Goal: Task Accomplishment & Management: Manage account settings

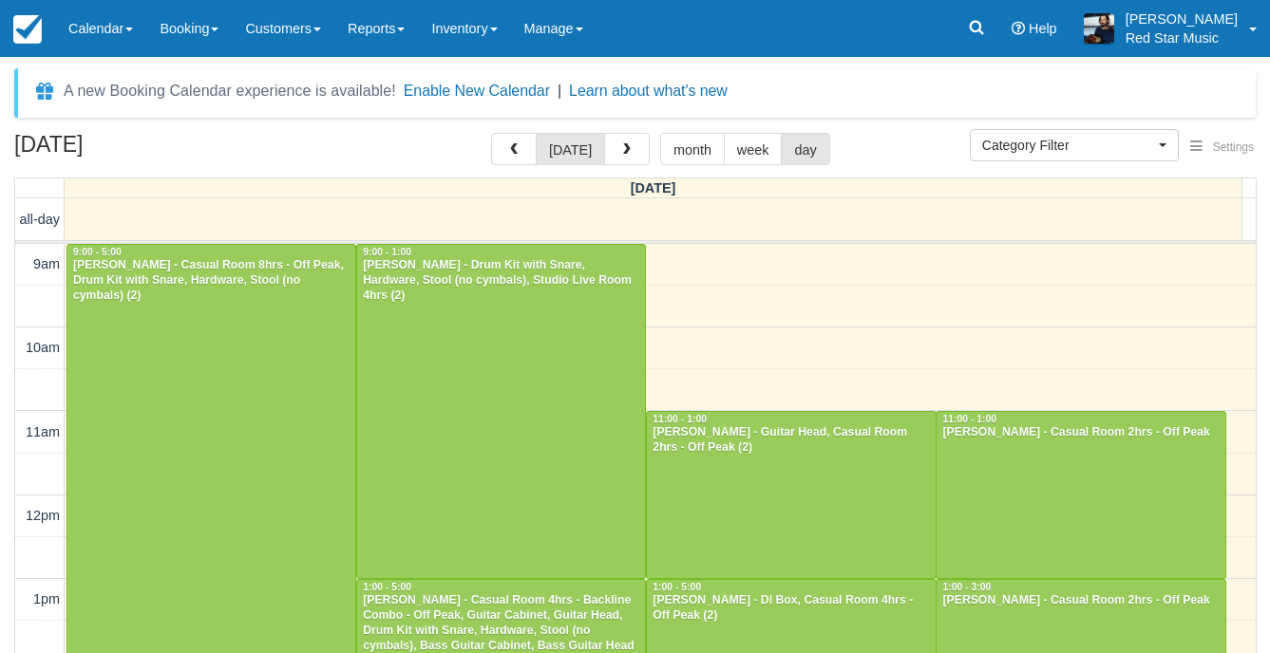
select select
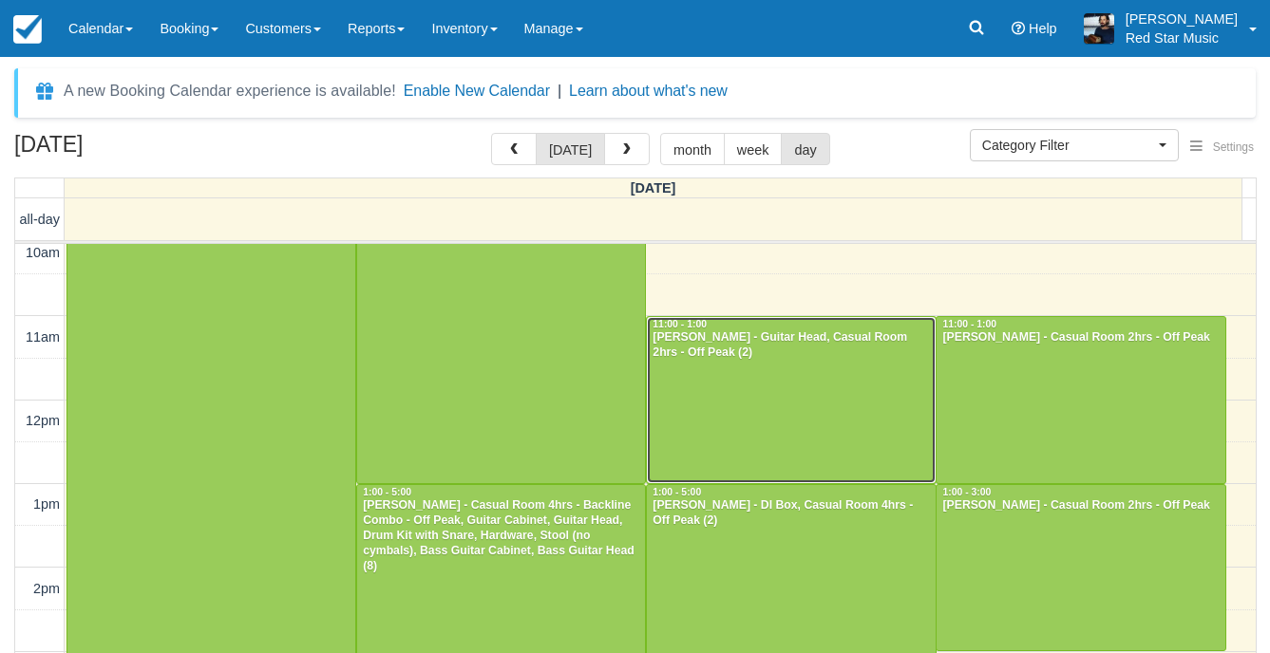
click at [852, 381] on div at bounding box center [791, 400] width 288 height 166
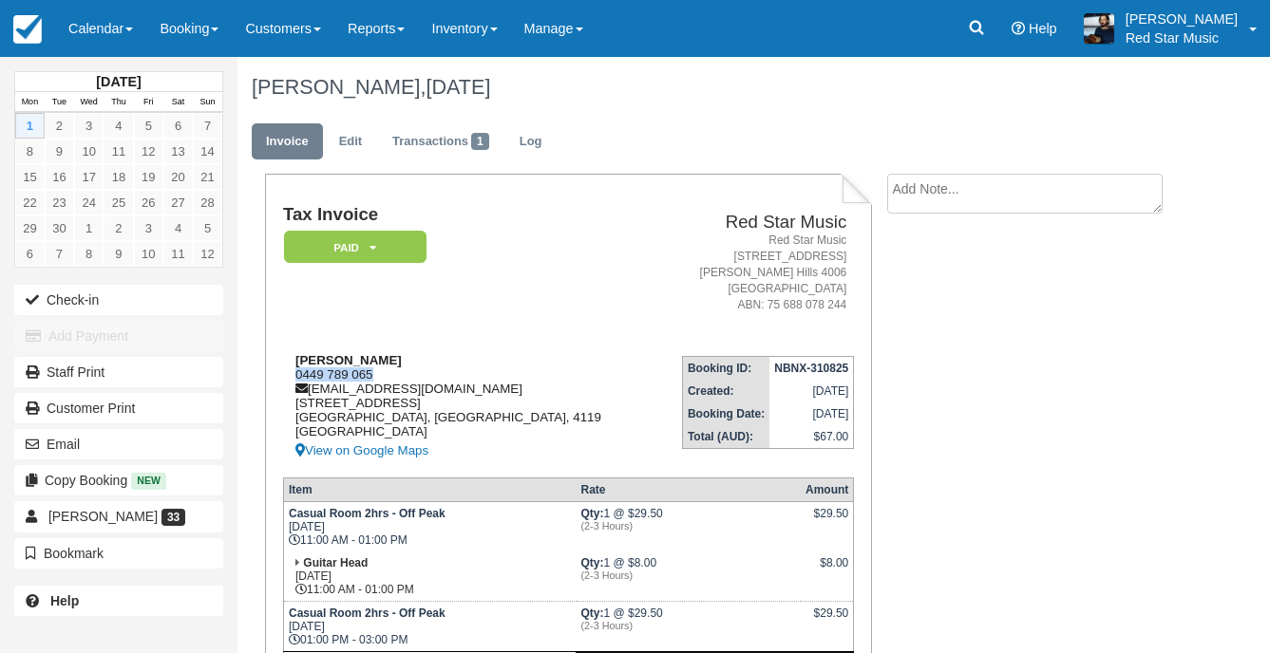
click at [292, 376] on div "Jaroslav Zouhar 0449 789 065 jarda.zouhar@gmail.com 27/1 Cascade Drive Underwoo…" at bounding box center [468, 407] width 370 height 109
click at [442, 276] on td "Tax Invoice Paid   Pending Reserved Deposit Waiting Cancelled" at bounding box center [468, 272] width 370 height 135
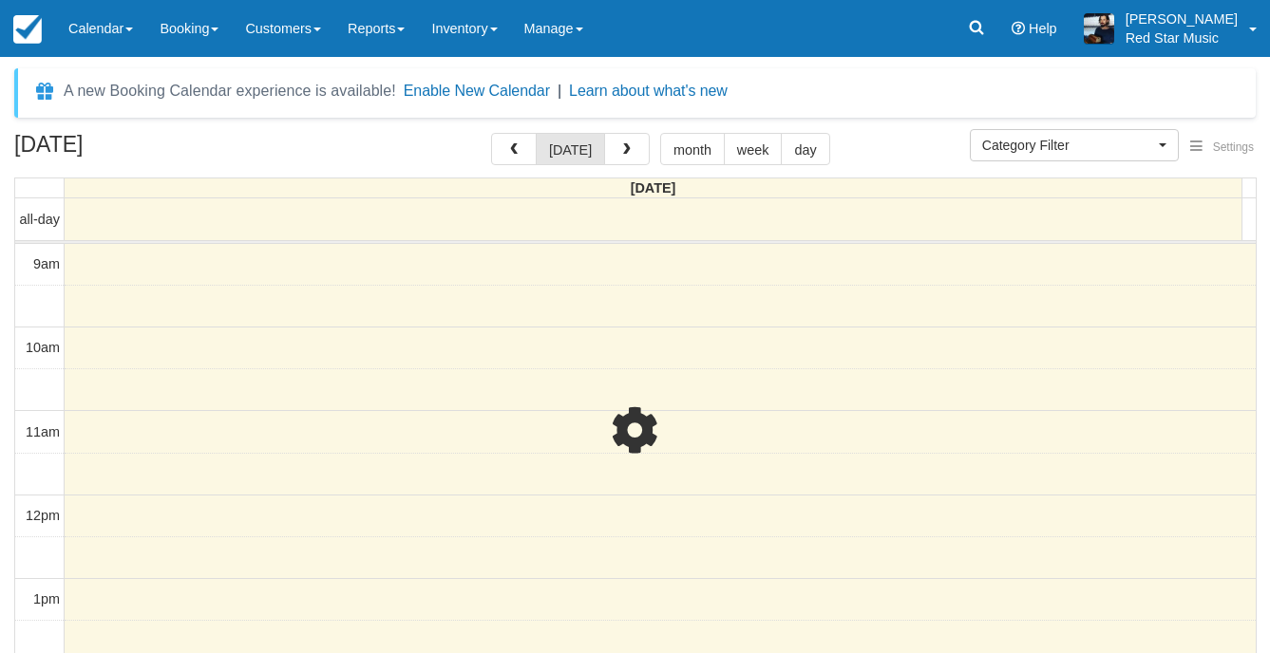
select select
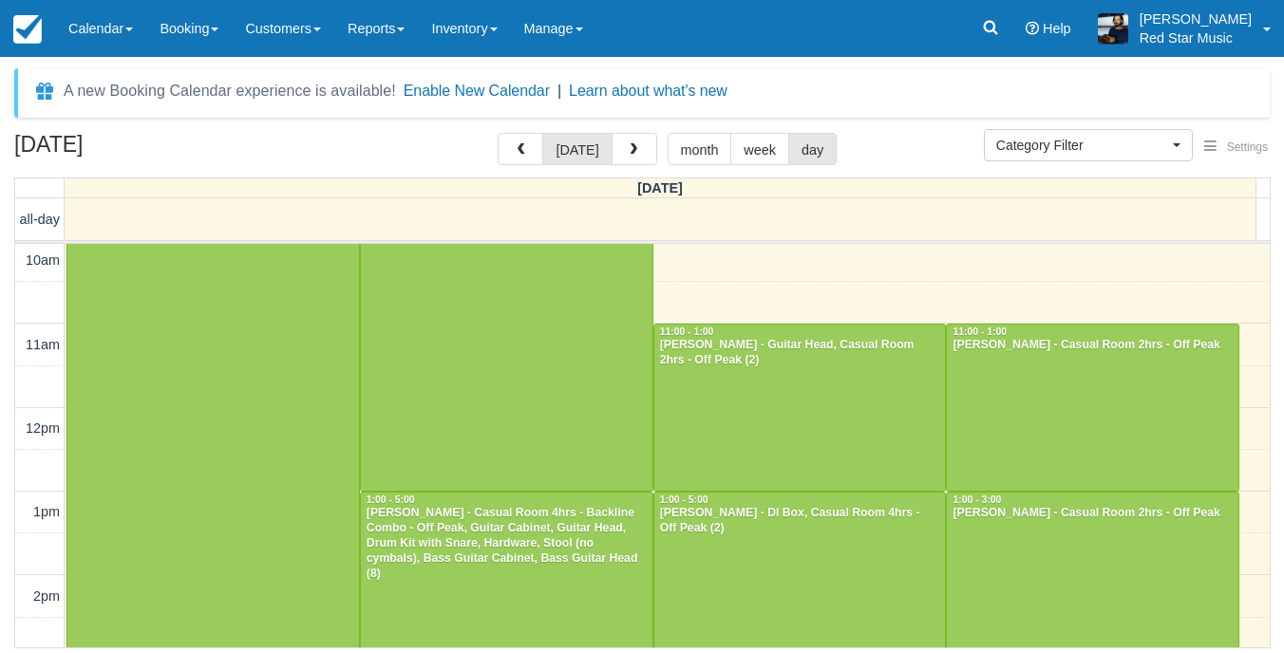
scroll to position [85, 0]
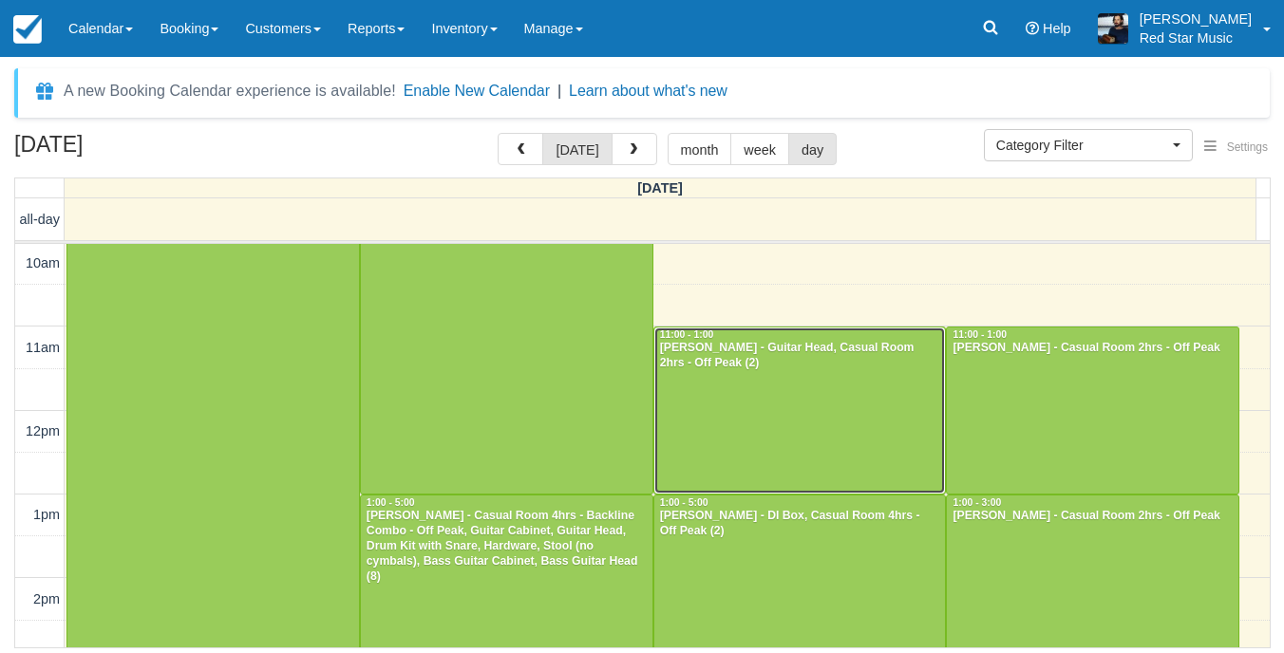
click at [861, 446] on div at bounding box center [800, 411] width 292 height 166
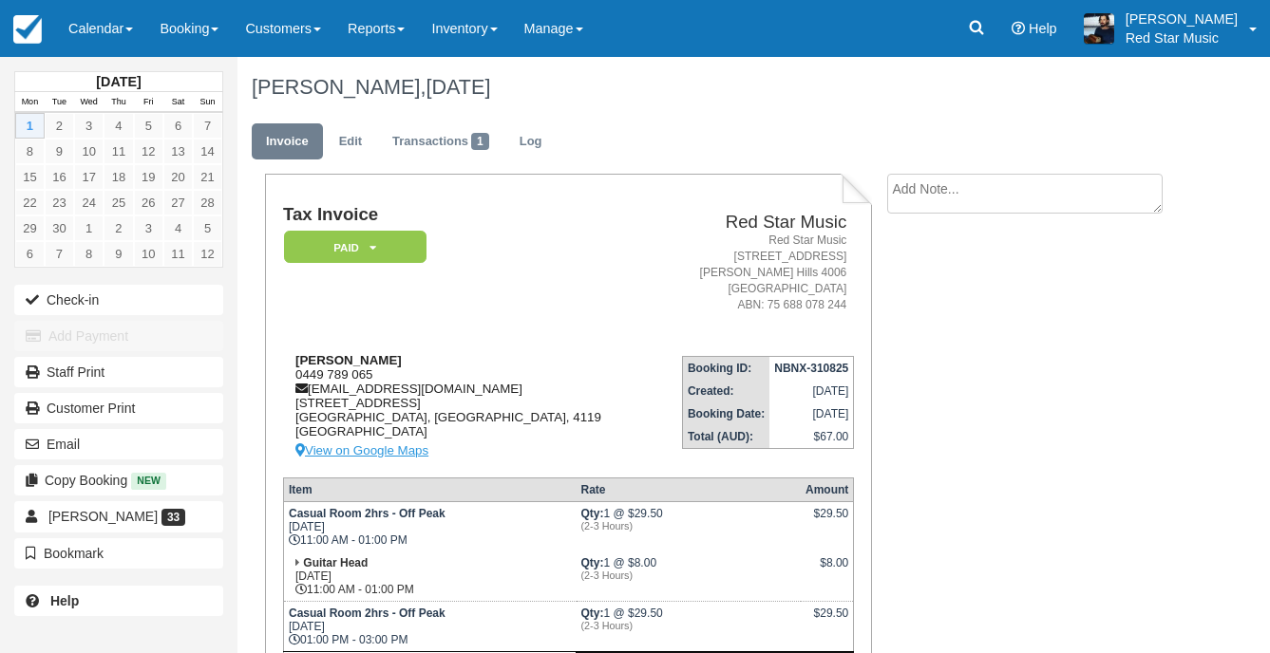
scroll to position [95, 0]
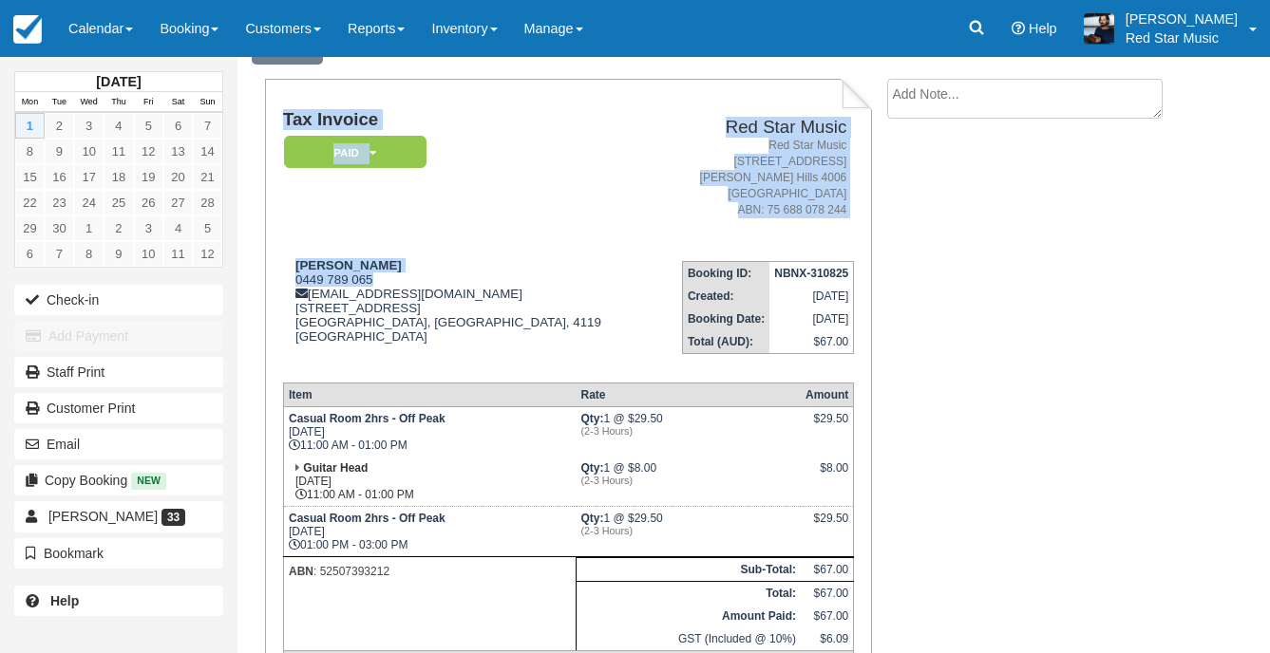
drag, startPoint x: 375, startPoint y: 279, endPoint x: 278, endPoint y: 278, distance: 96.9
click at [278, 278] on div "Tax Invoice Paid   Pending Reserved Deposit Waiting Cancelled Red Star Music Re…" at bounding box center [568, 402] width 607 height 646
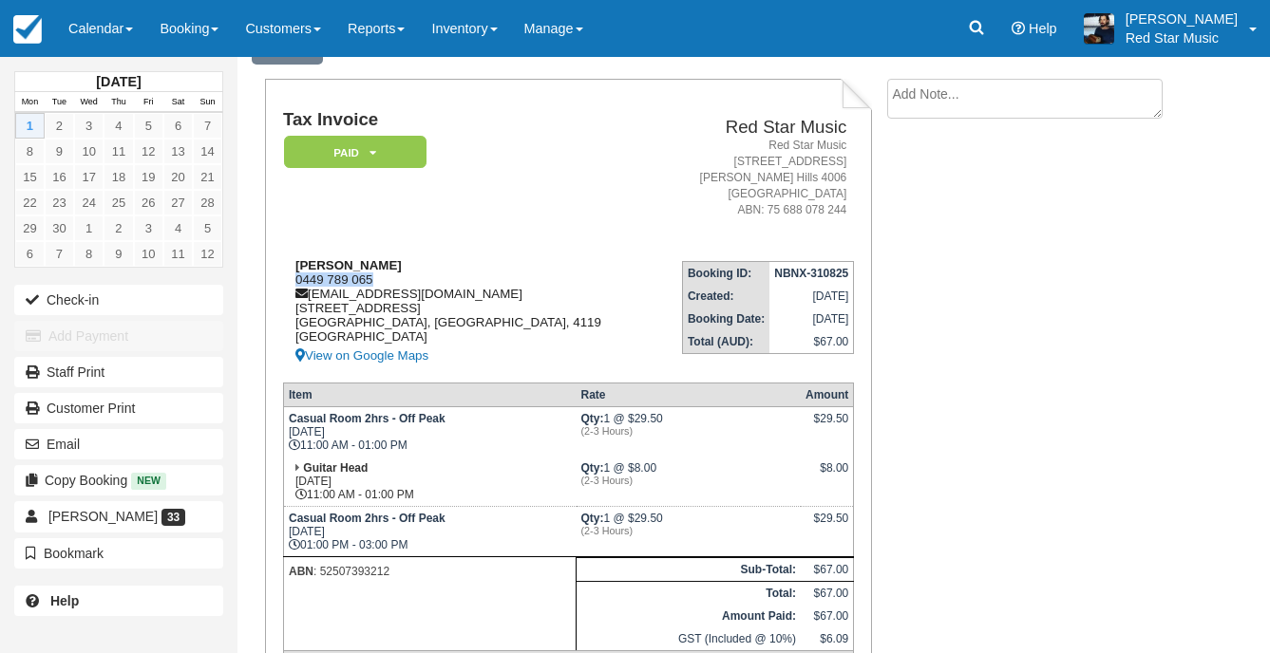
drag, startPoint x: 385, startPoint y: 279, endPoint x: 293, endPoint y: 285, distance: 91.3
click at [293, 285] on div "Jaroslav Zouhar 0449 789 065 jarda.zouhar@gmail.com 27/1 Cascade Drive Underwoo…" at bounding box center [468, 312] width 370 height 109
copy div "0449 789 065"
click at [998, 100] on textarea at bounding box center [1024, 99] width 275 height 40
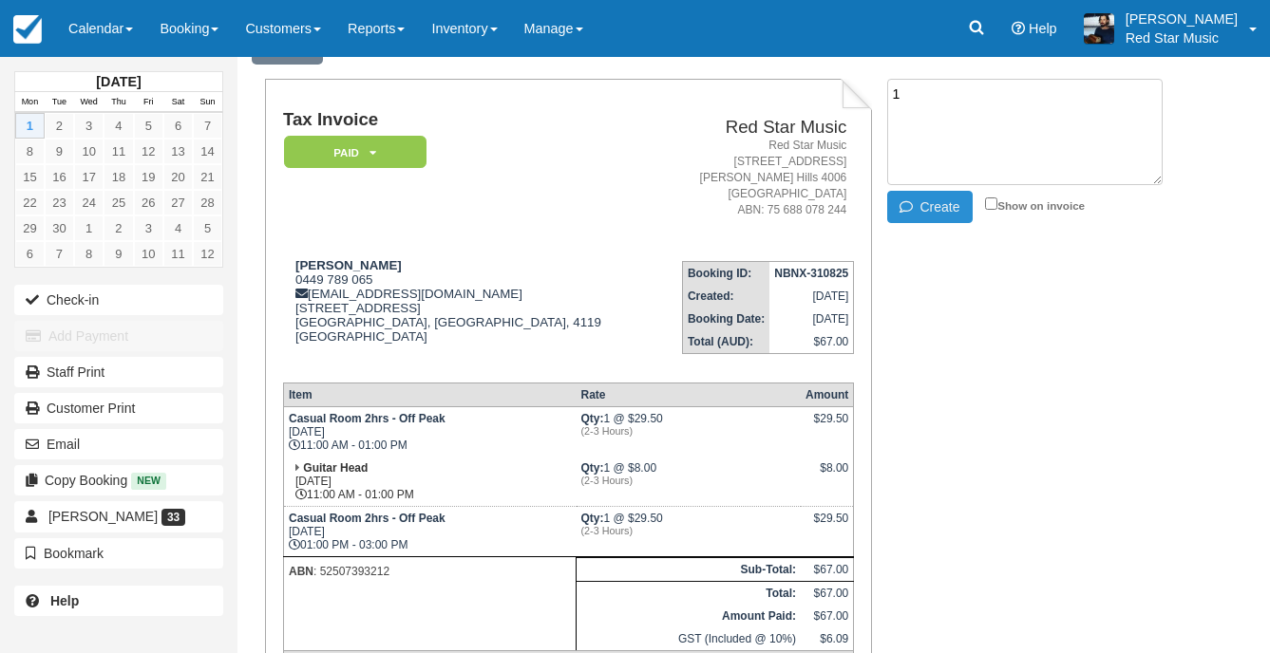
type textarea "1"
click at [935, 213] on button "Create" at bounding box center [929, 207] width 85 height 32
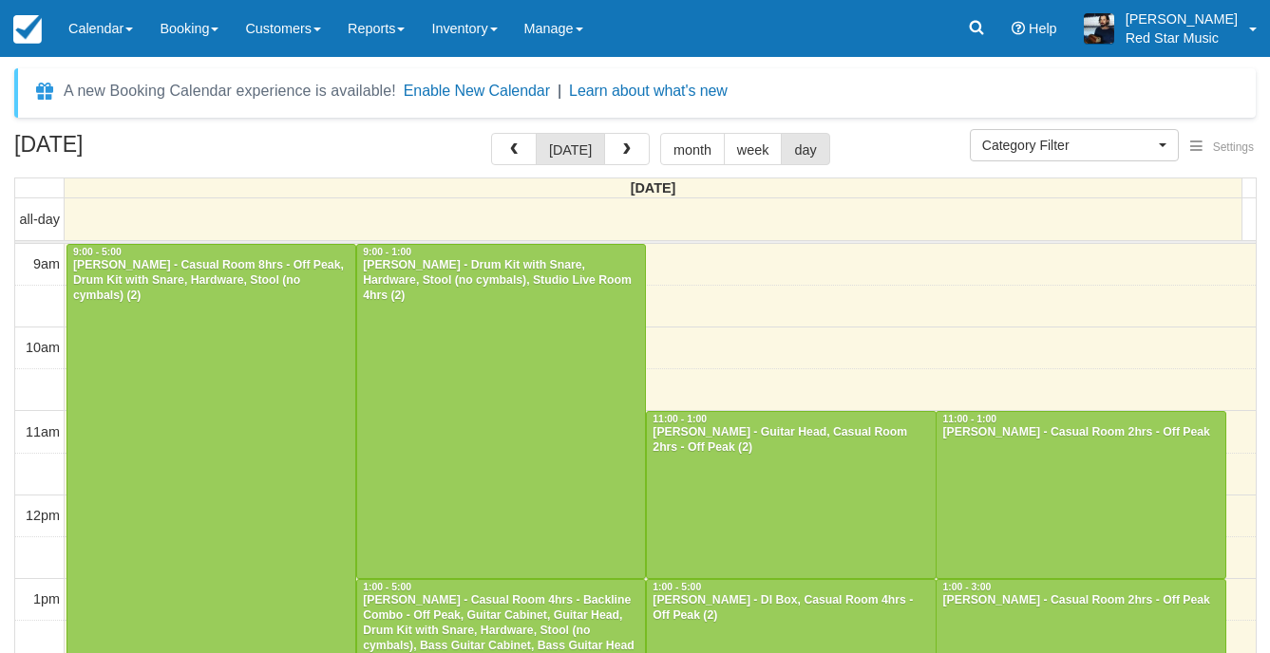
select select
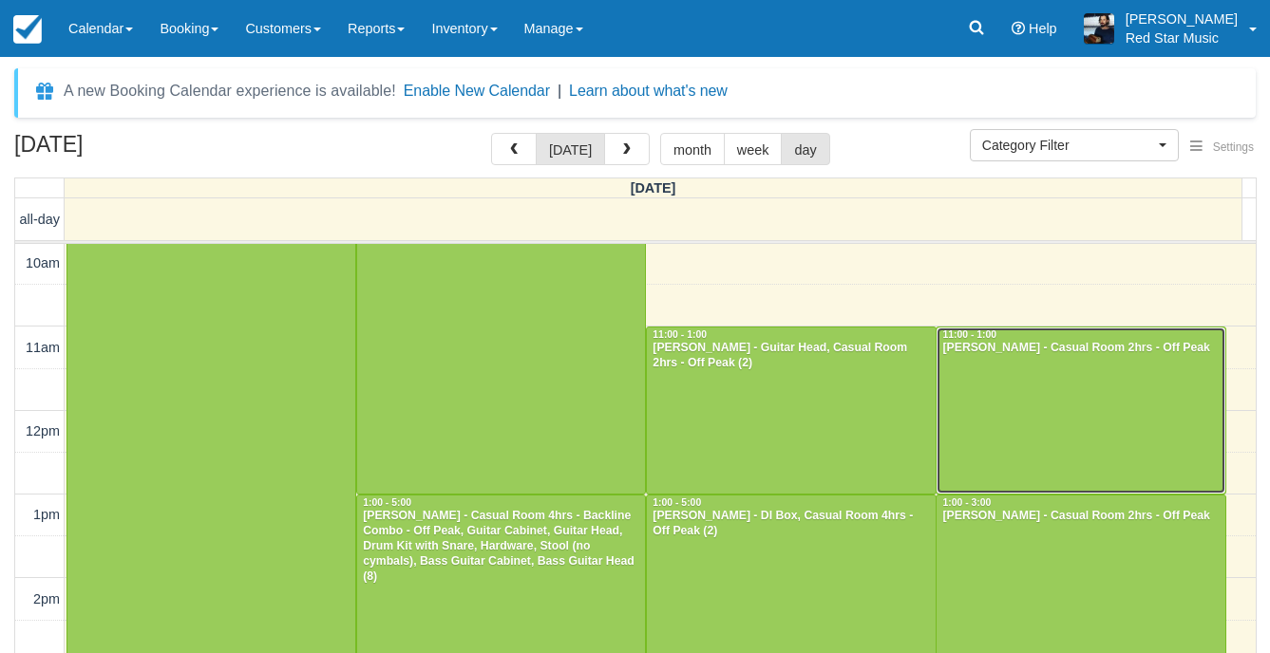
click at [1037, 442] on div at bounding box center [1080, 411] width 288 height 166
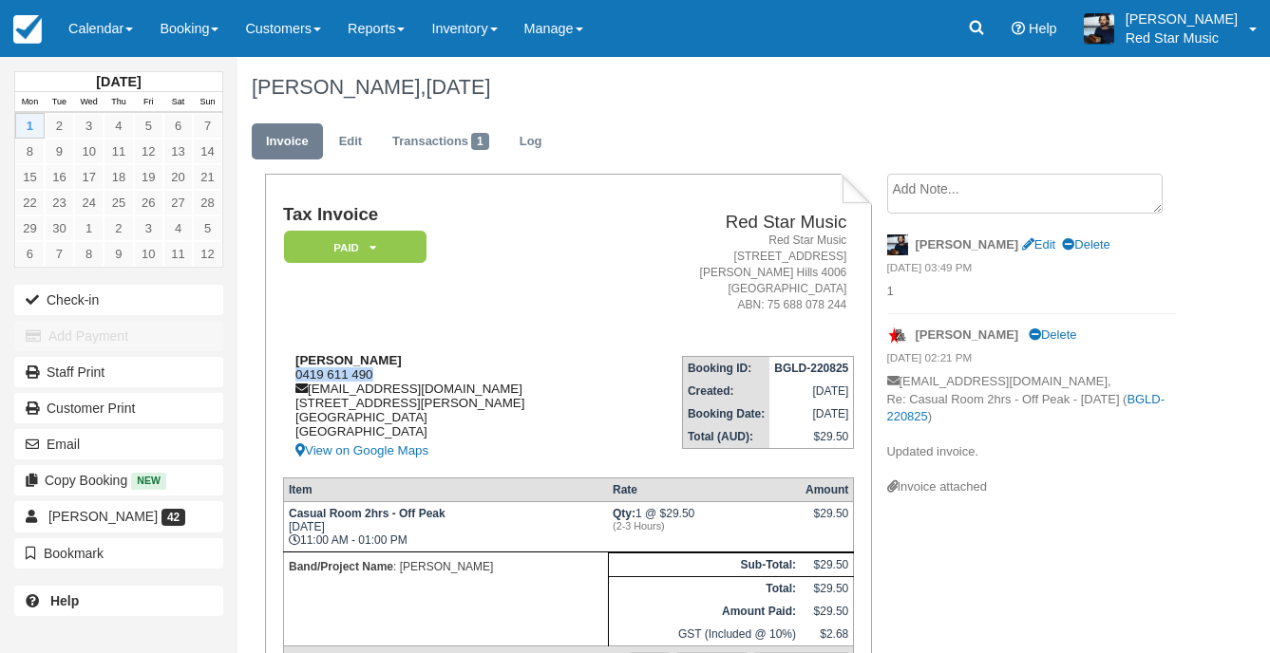
drag, startPoint x: 368, startPoint y: 371, endPoint x: 295, endPoint y: 371, distance: 73.1
click at [295, 371] on div "[PERSON_NAME] 0419 611 490 [EMAIL_ADDRESS][DOMAIN_NAME] [STREET_ADDRESS][PERSON…" at bounding box center [449, 407] width 333 height 109
copy div "0419 611 490"
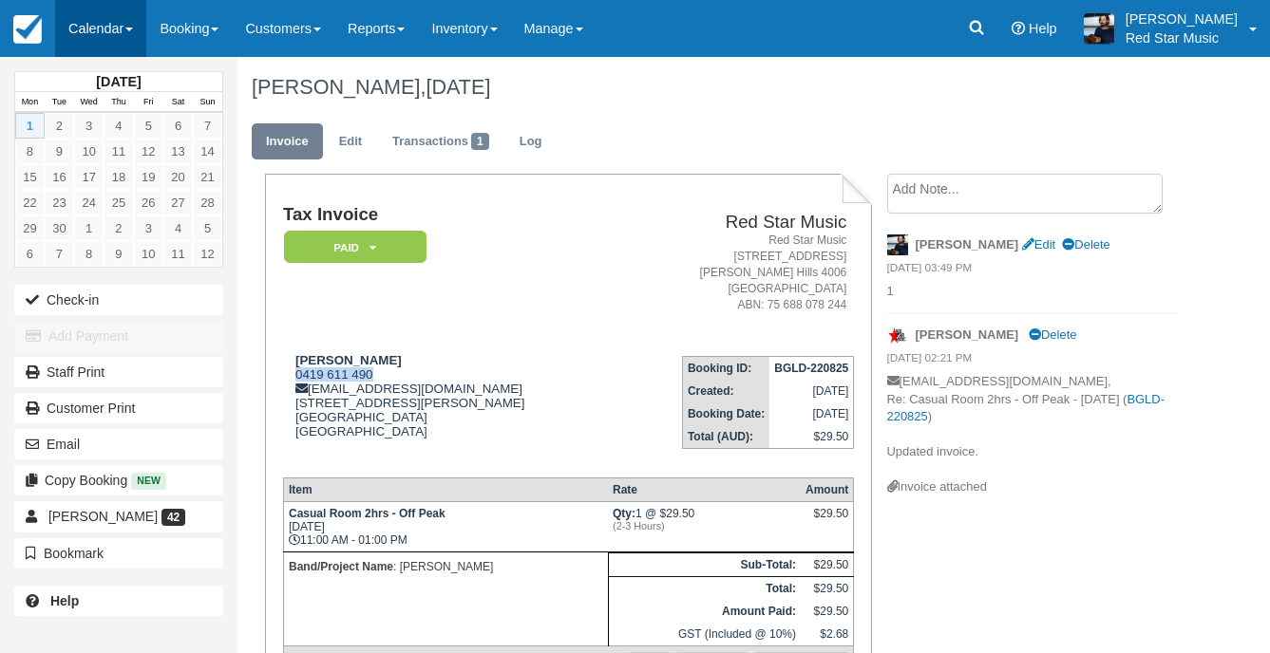
click at [104, 5] on link "Calendar" at bounding box center [100, 28] width 91 height 57
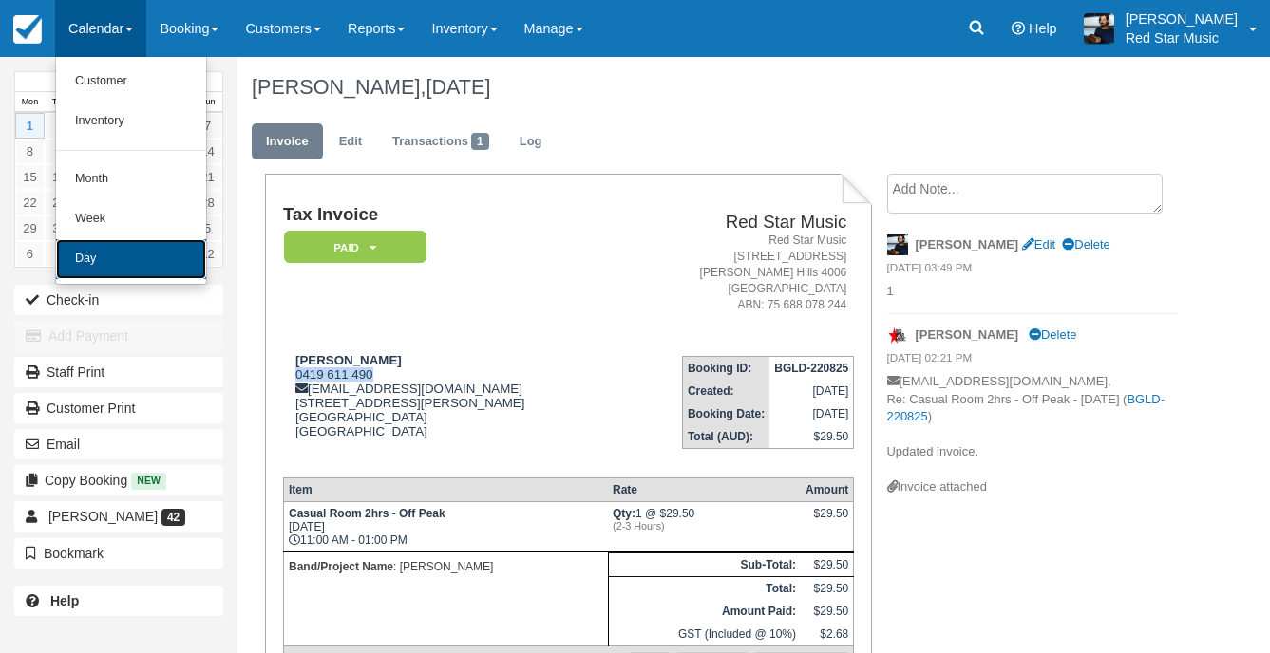
click at [97, 275] on link "Day" at bounding box center [131, 259] width 150 height 40
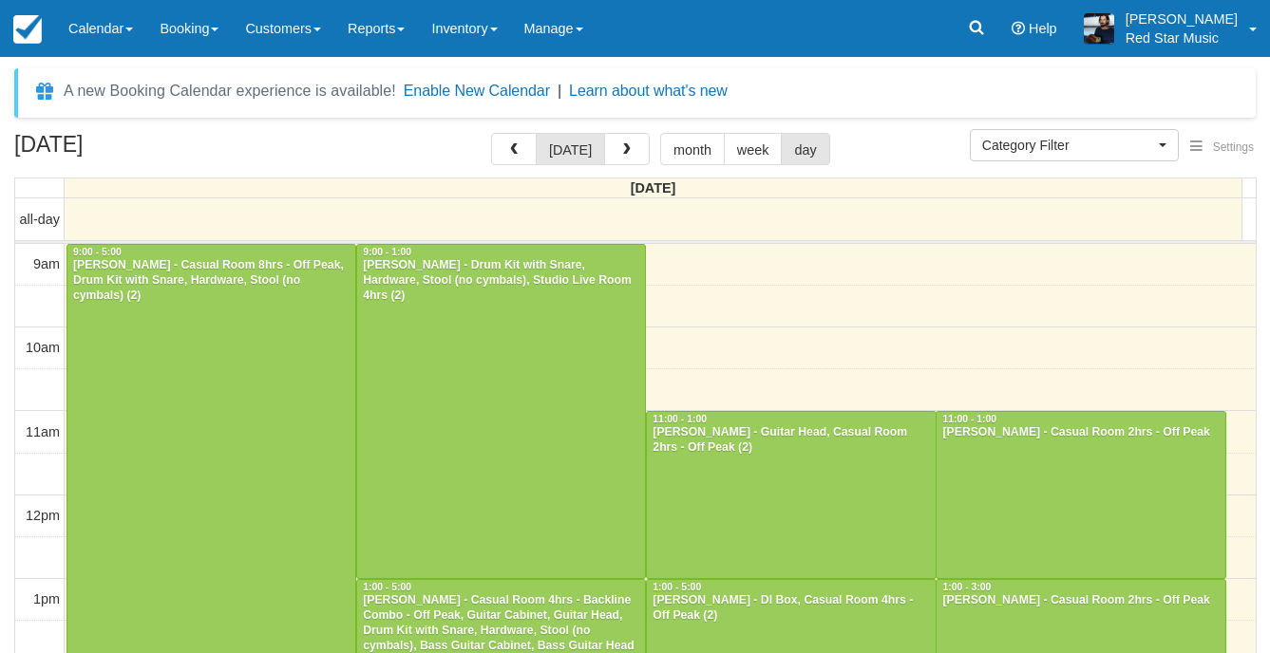
select select
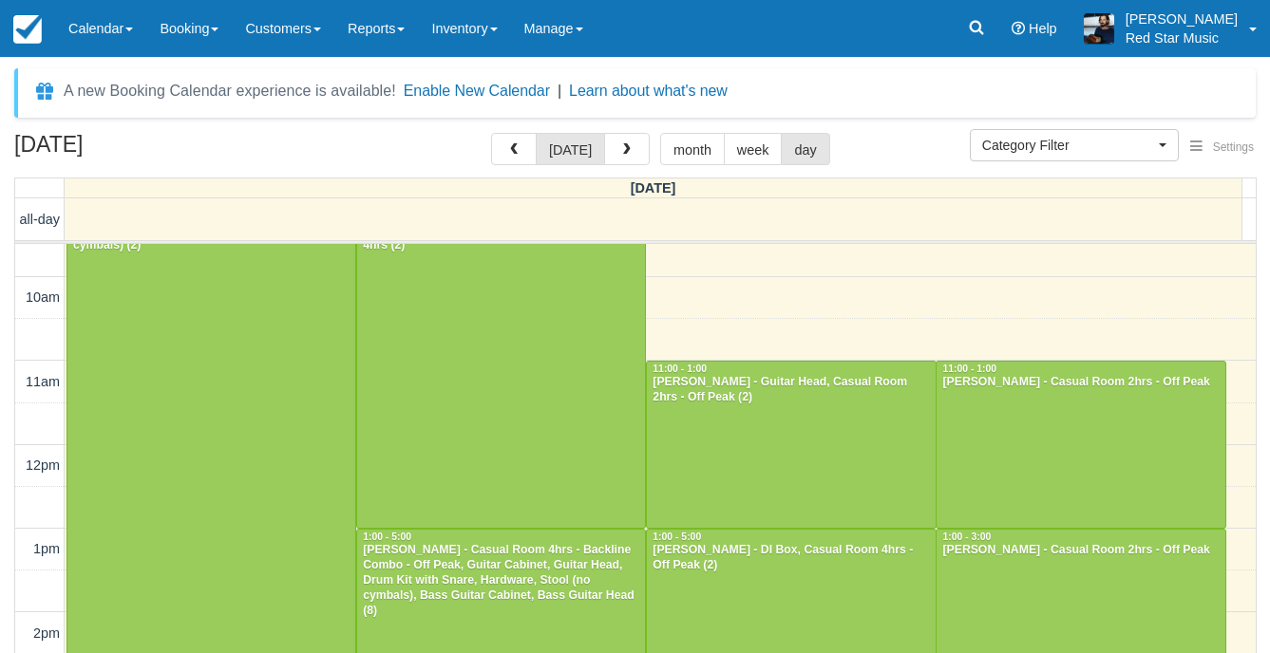
scroll to position [95, 0]
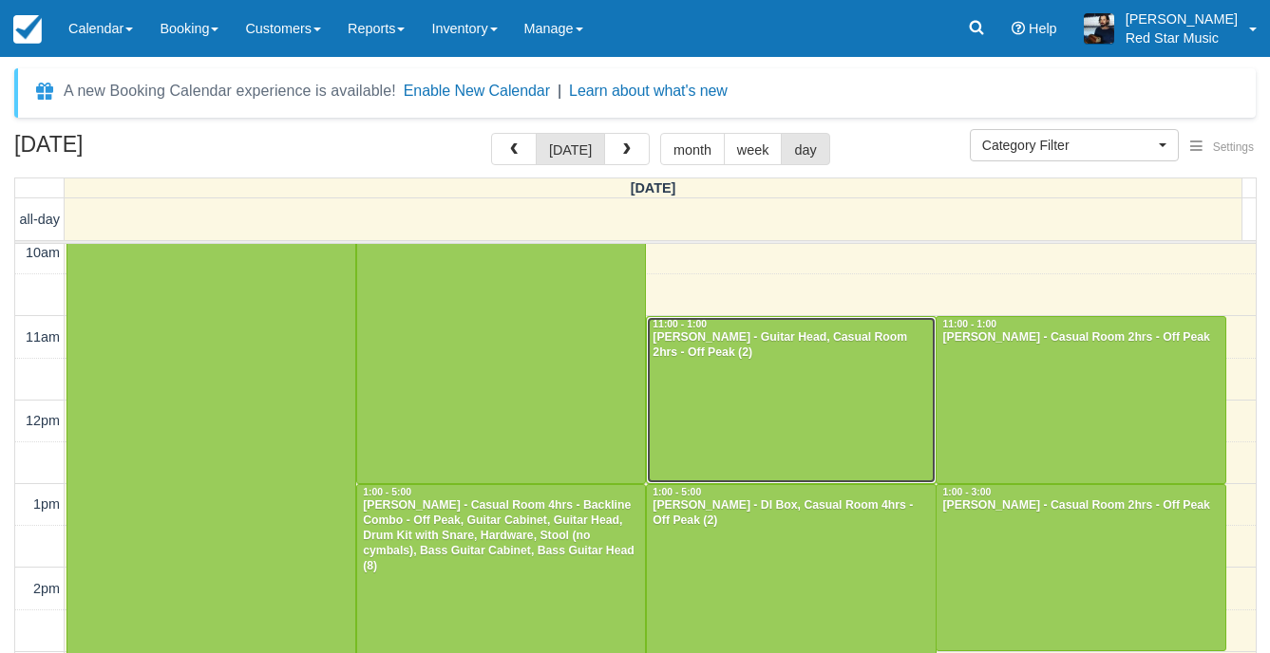
click at [828, 443] on div at bounding box center [791, 400] width 288 height 166
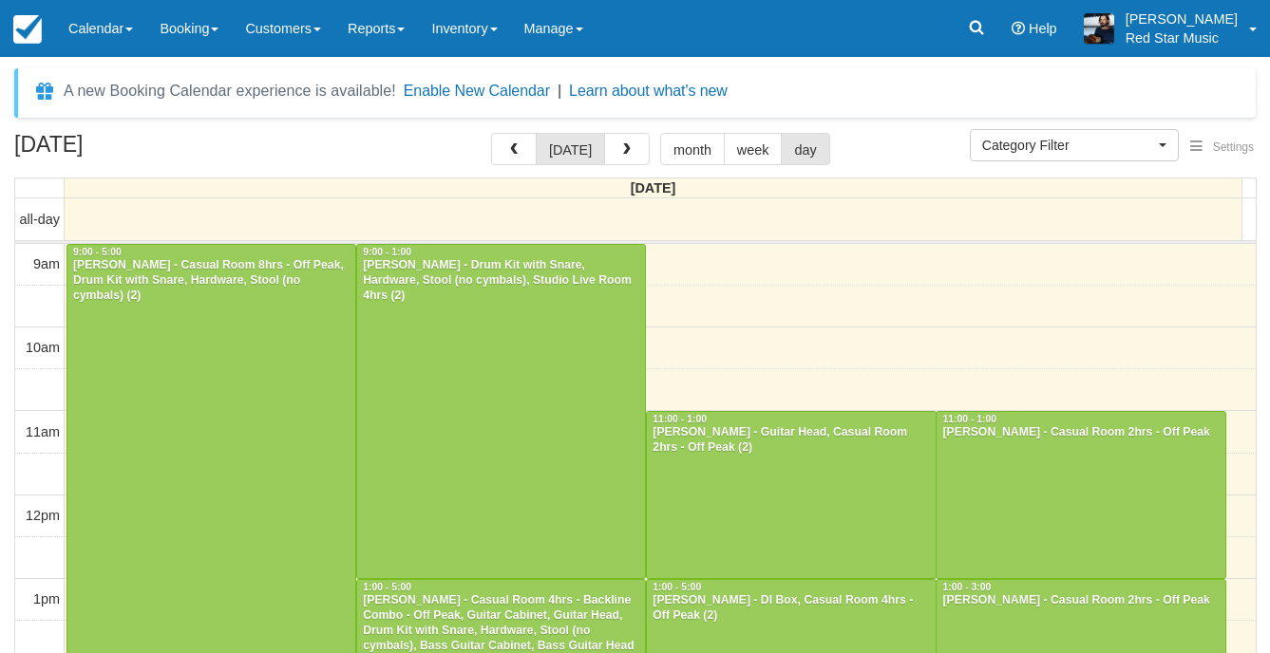
select select
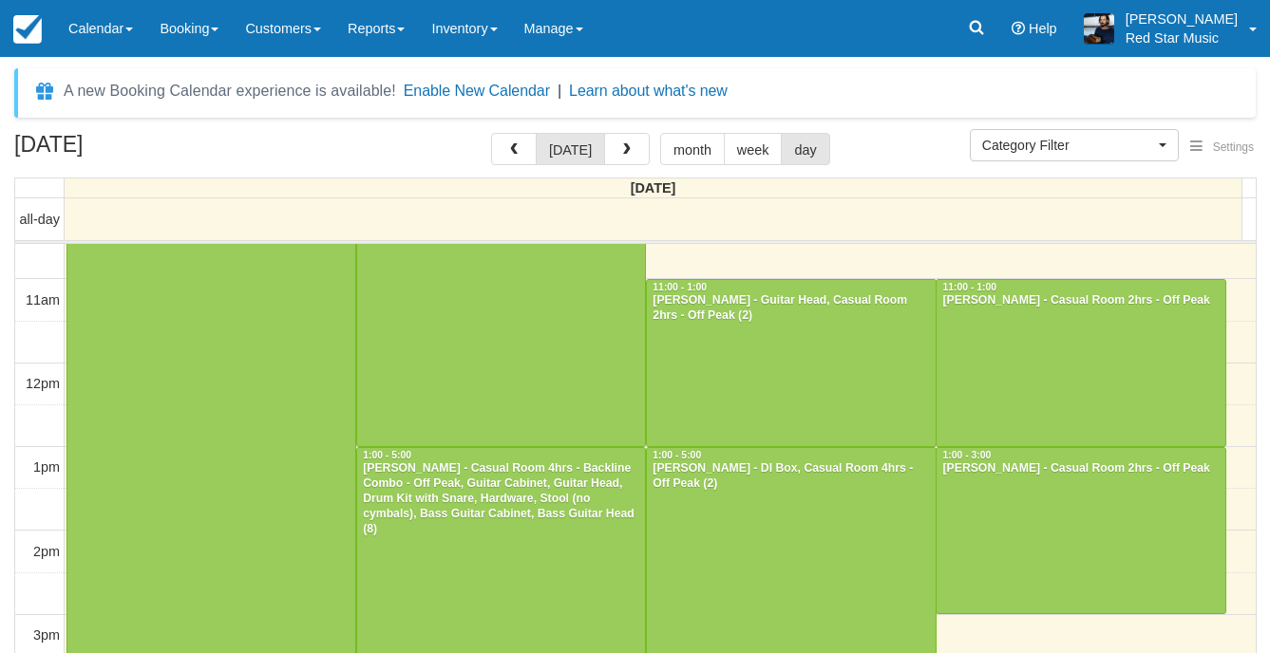
scroll to position [179, 0]
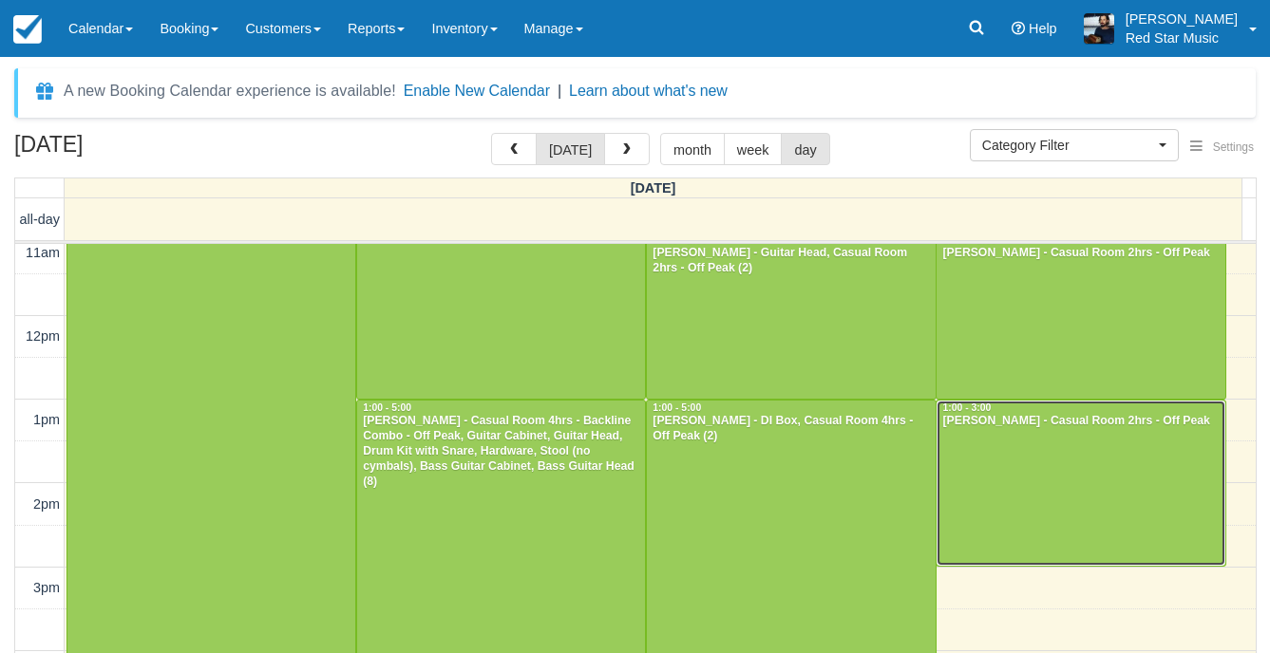
click at [1035, 454] on div at bounding box center [1080, 484] width 288 height 166
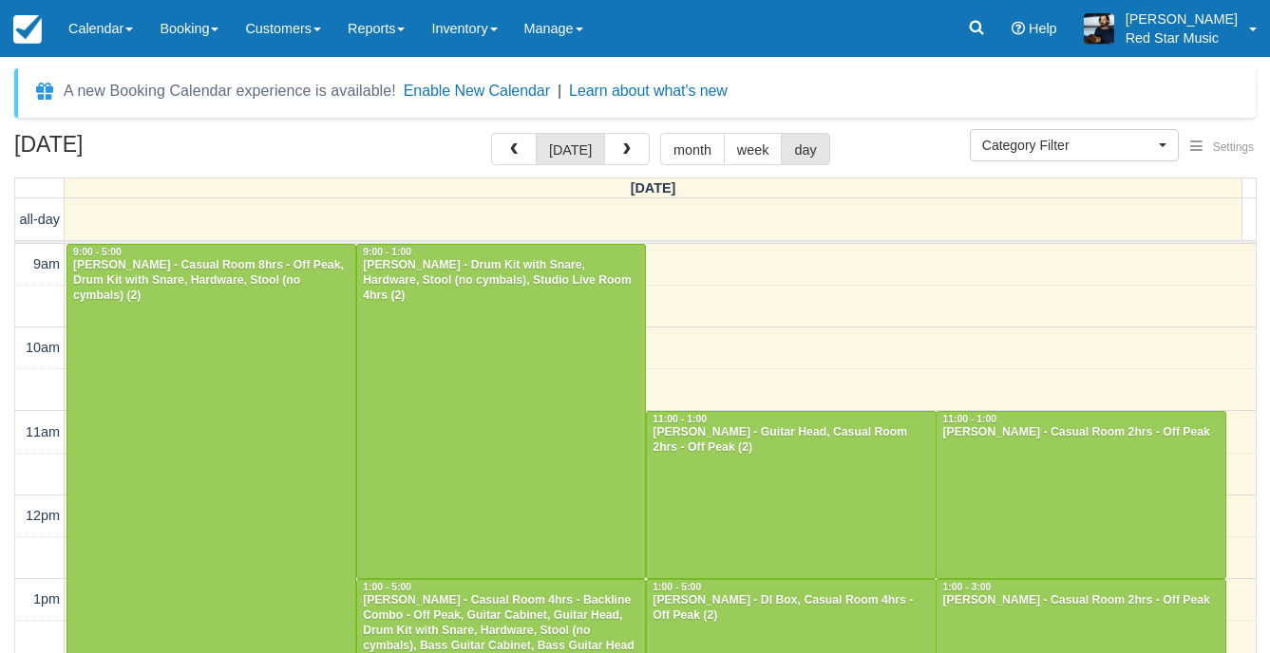
select select
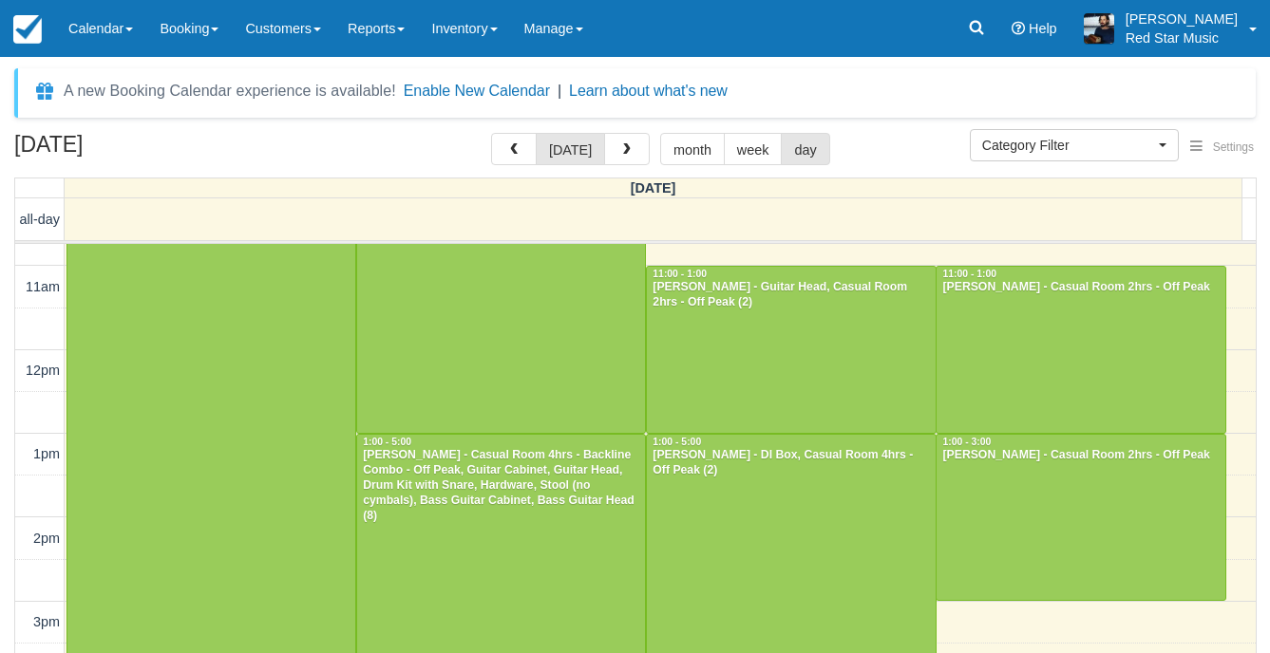
scroll to position [179, 0]
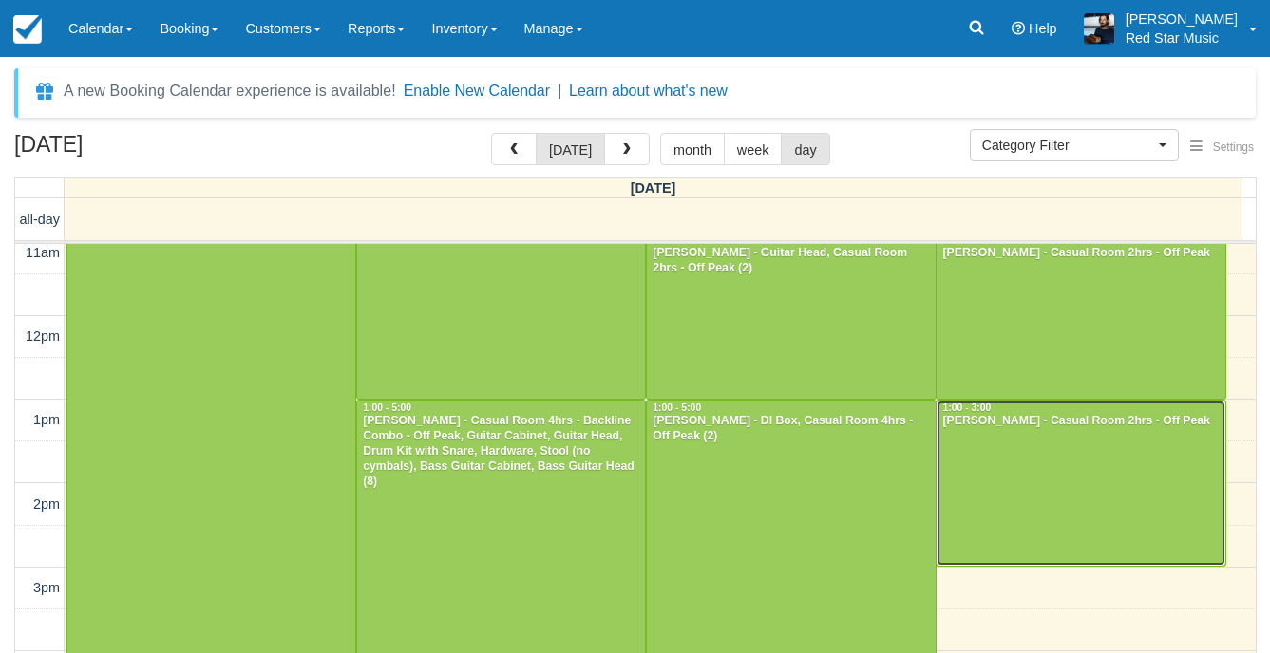
click at [1013, 480] on div at bounding box center [1080, 484] width 288 height 166
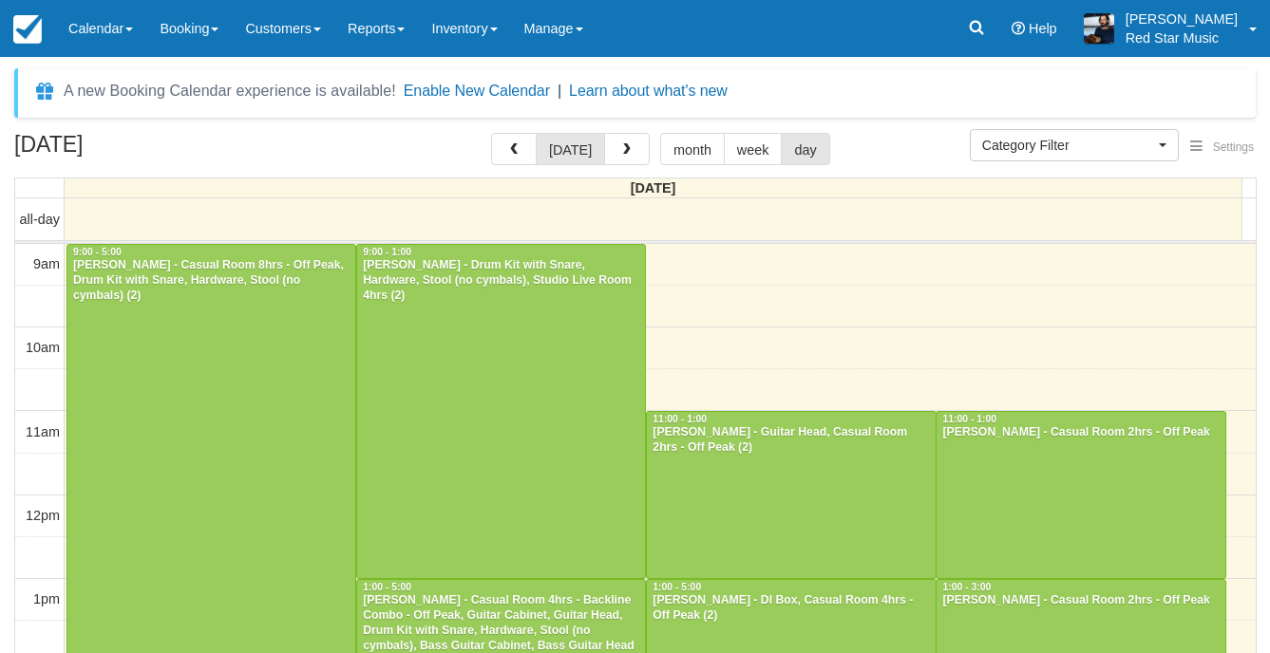
select select
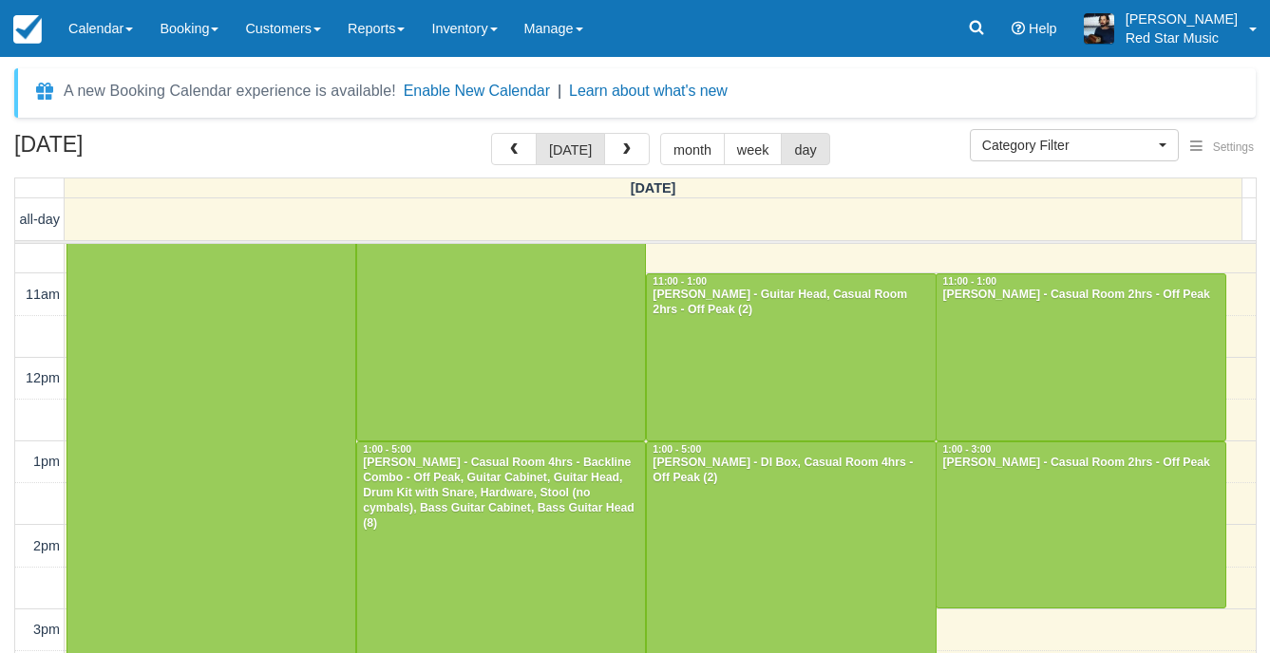
scroll to position [179, 0]
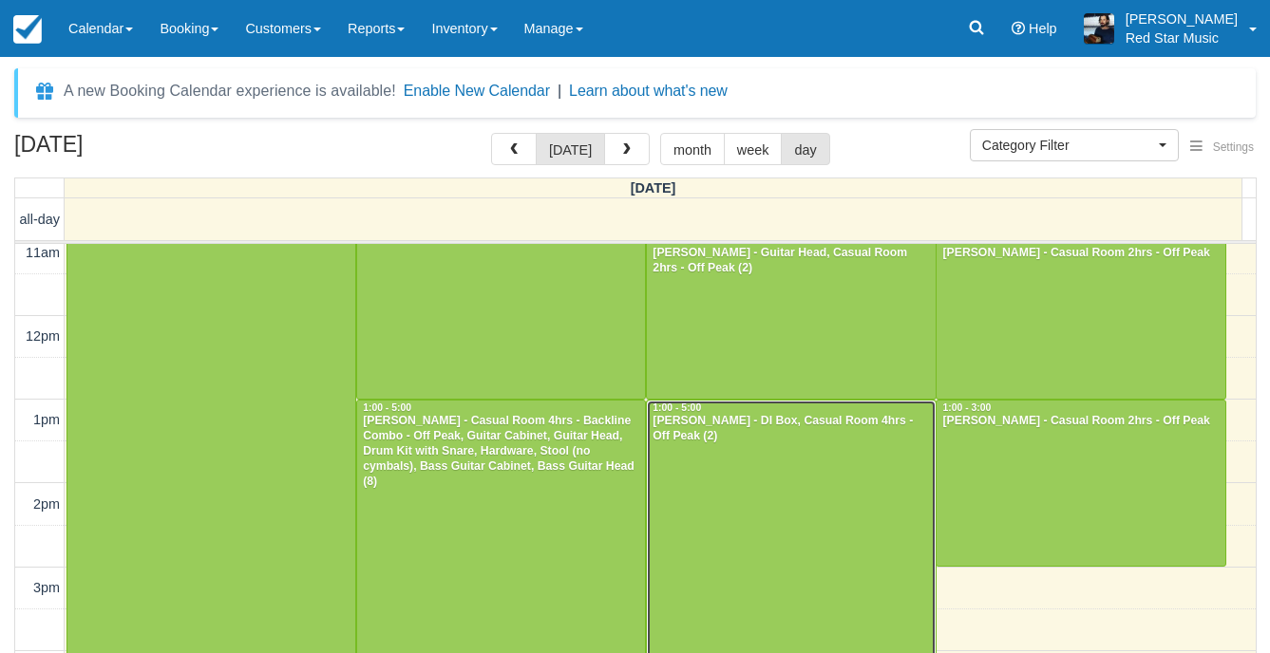
click at [862, 493] on div at bounding box center [791, 568] width 288 height 334
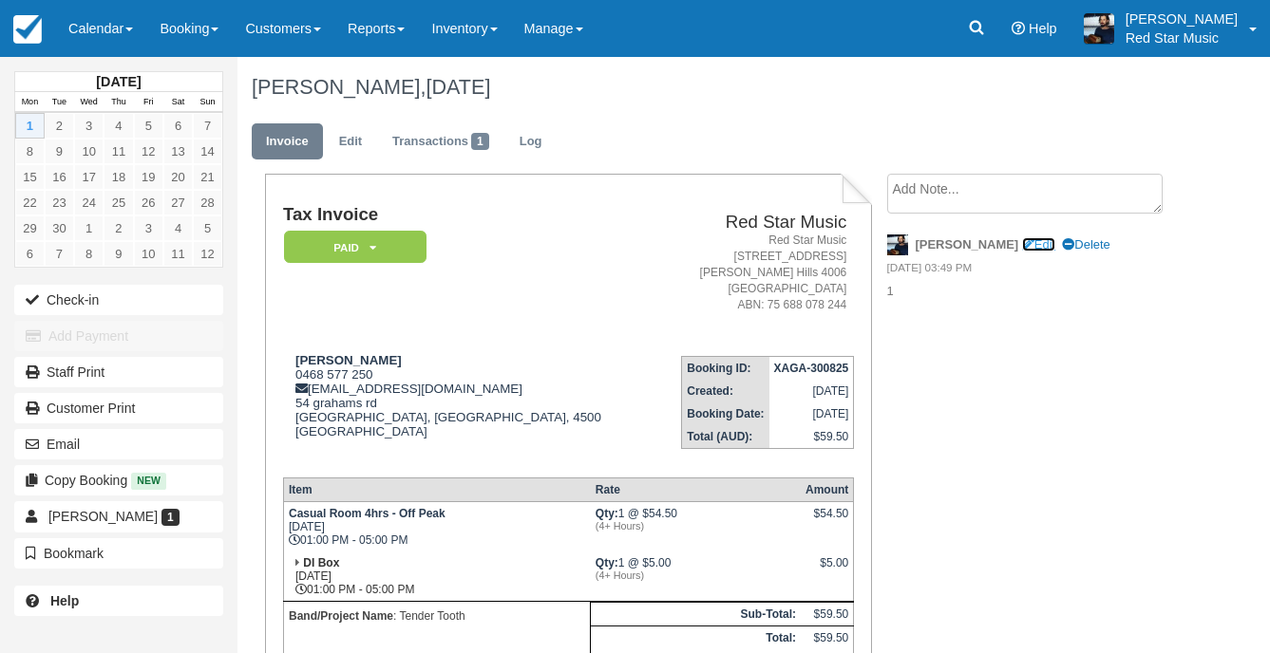
click at [1022, 243] on link "Edit" at bounding box center [1038, 244] width 33 height 14
type textarea "1"
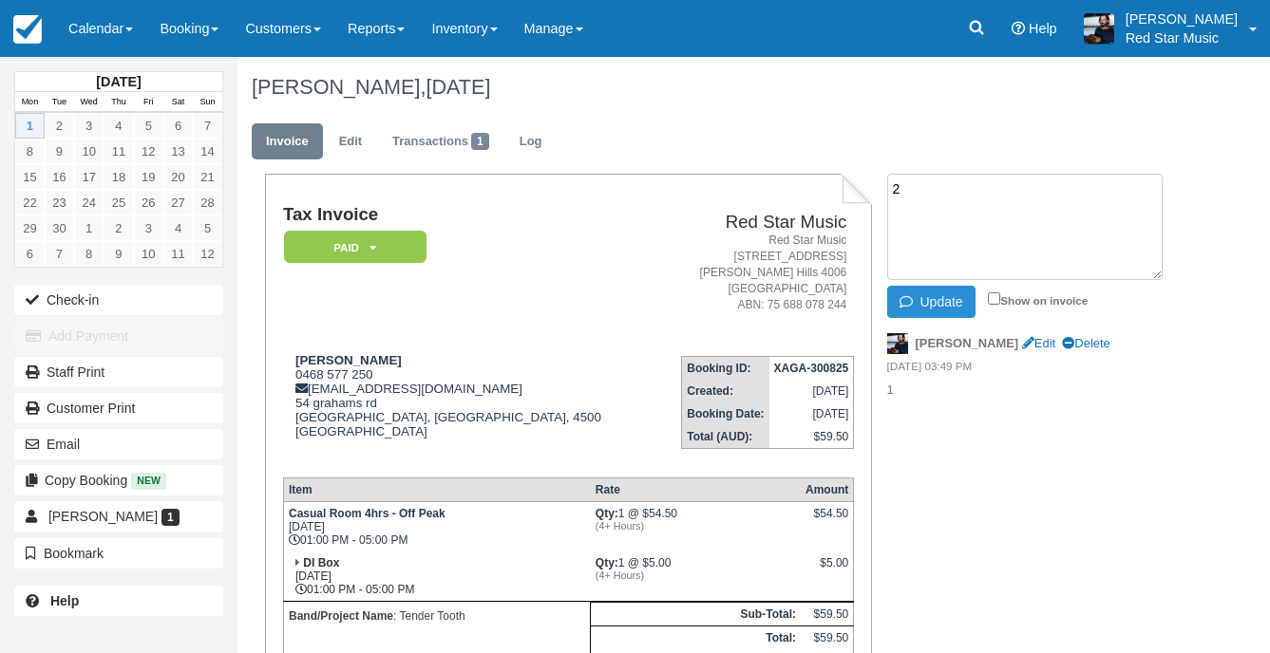
type textarea "2"
click at [938, 298] on button "Update" at bounding box center [931, 302] width 88 height 32
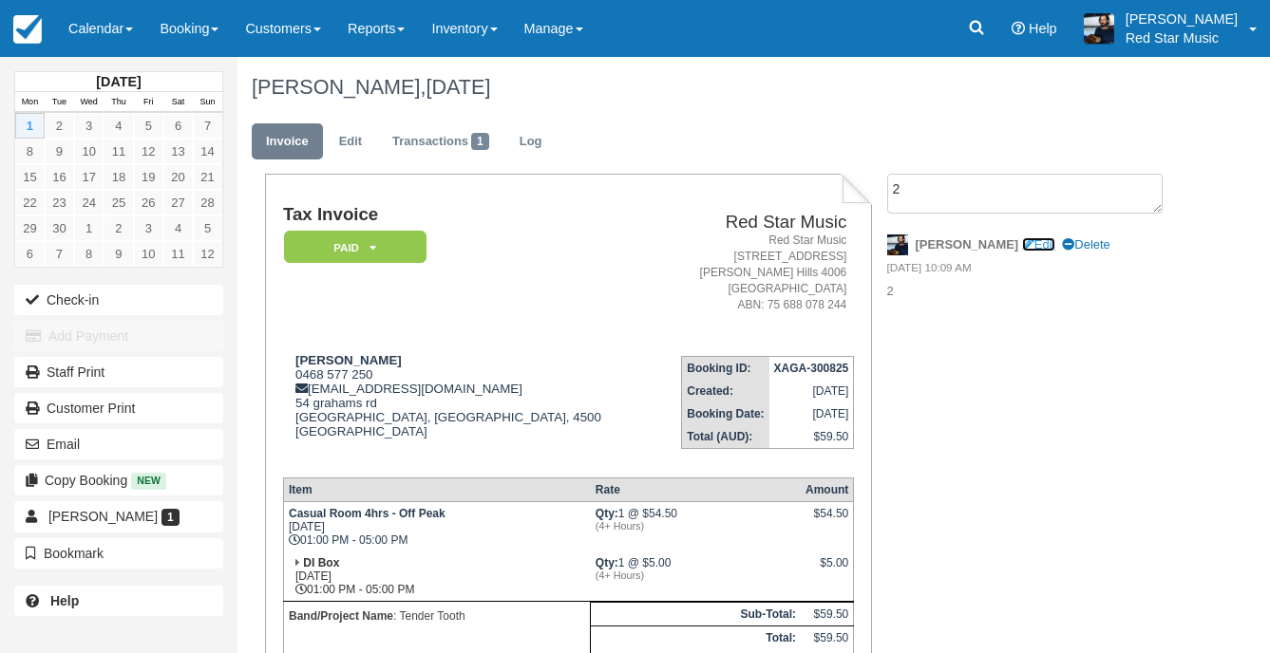
click at [1022, 243] on link "Edit" at bounding box center [1038, 244] width 33 height 14
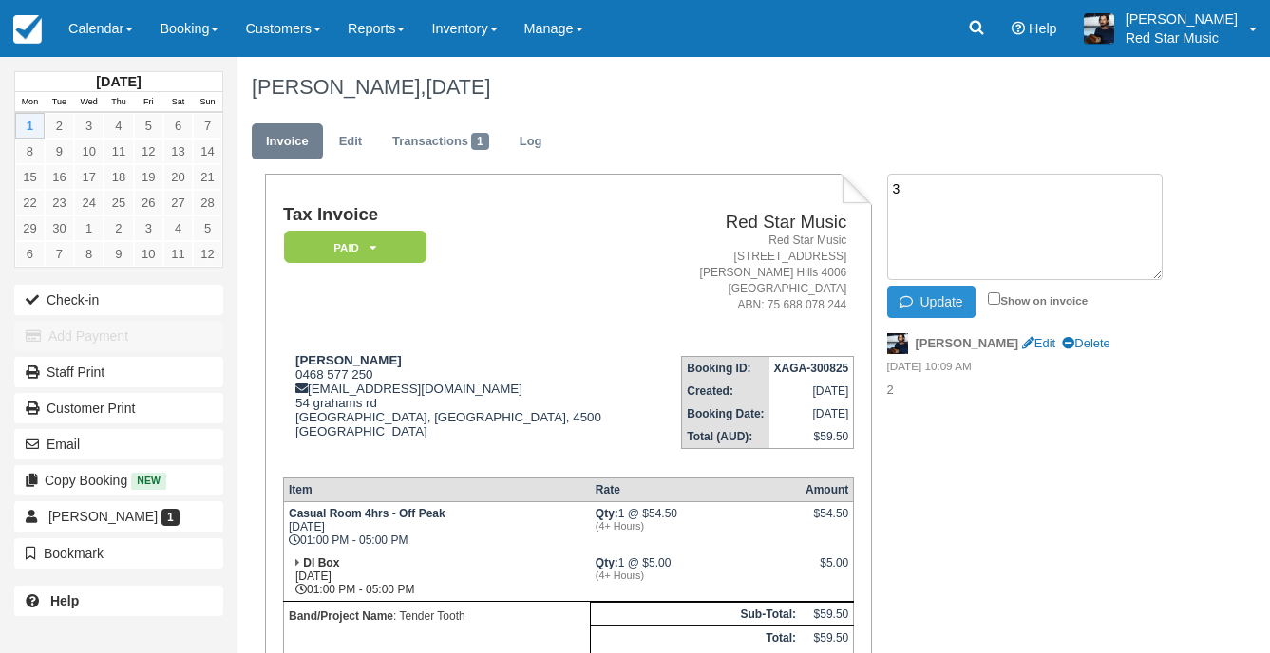
type textarea "3"
click at [935, 300] on button "Update" at bounding box center [931, 302] width 88 height 32
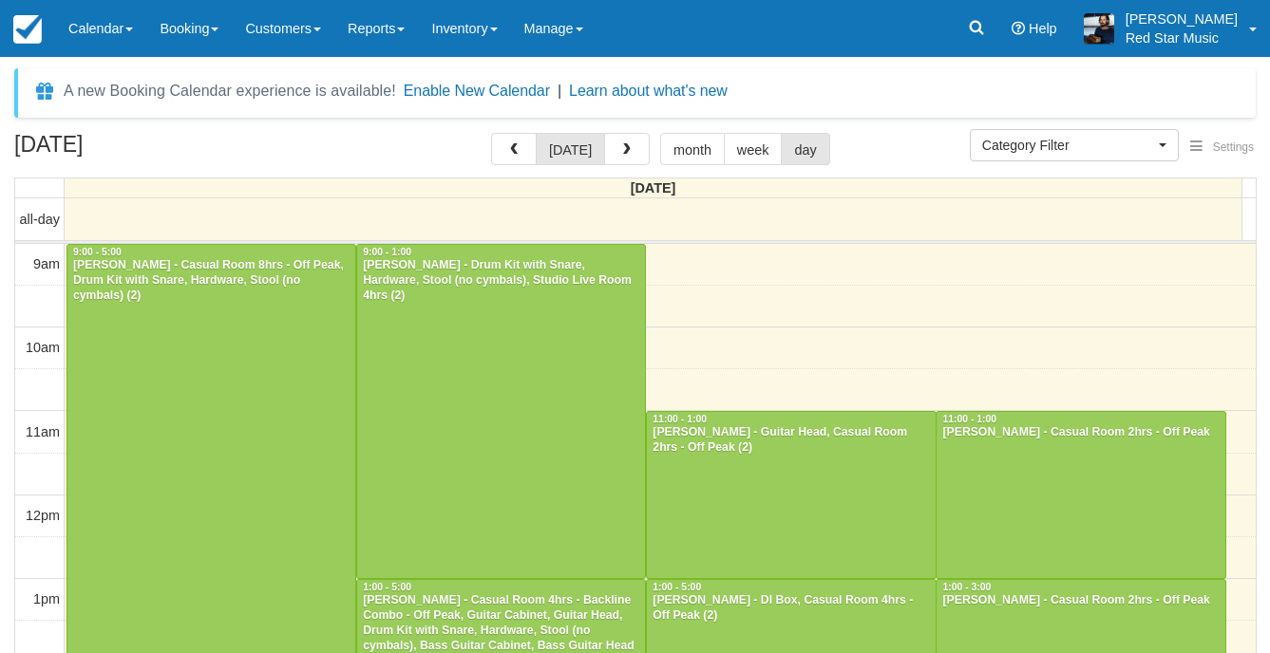
select select
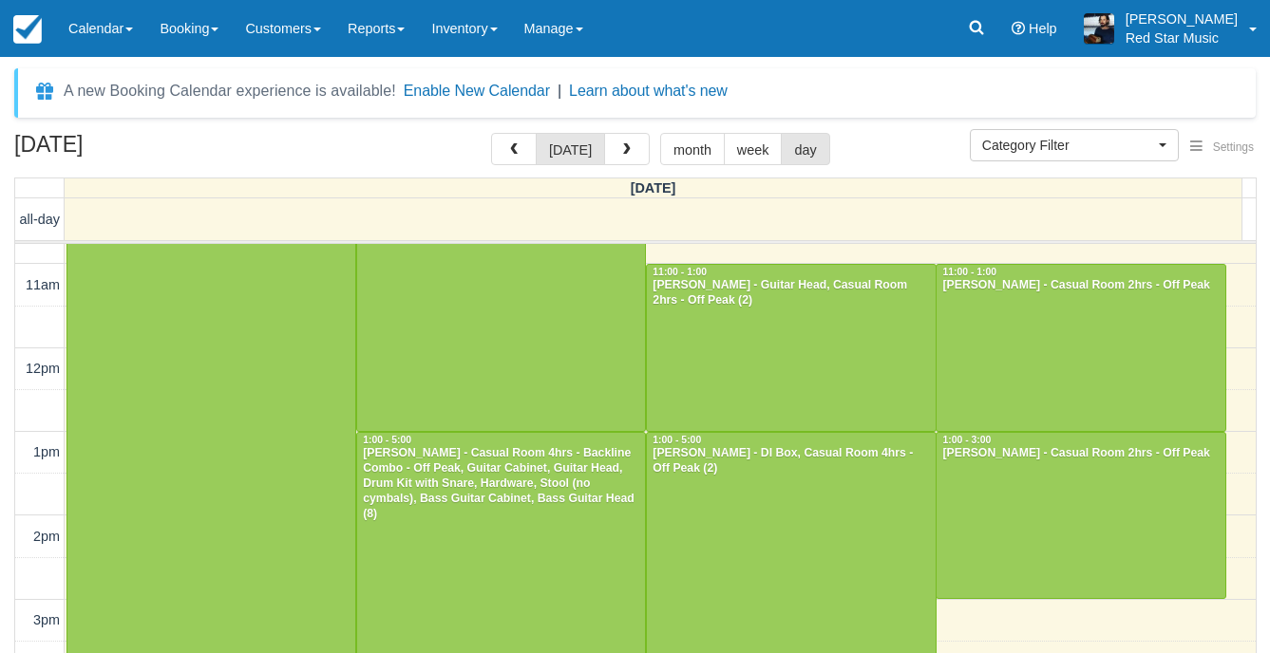
scroll to position [190, 0]
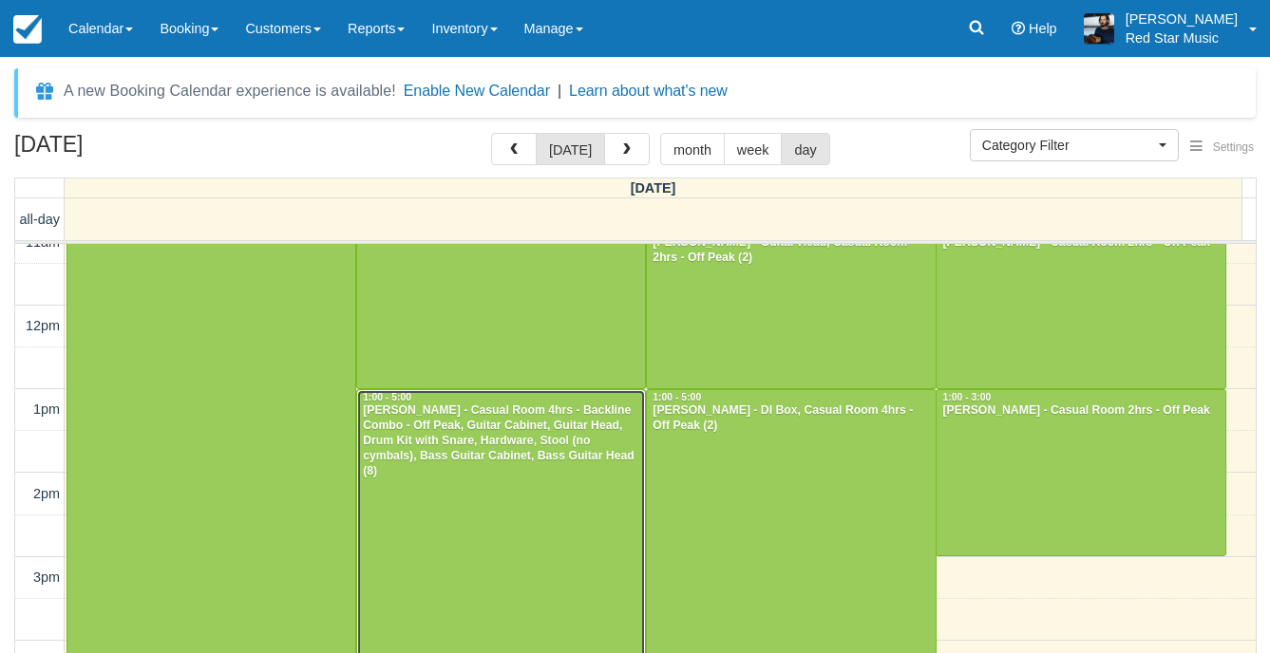
click at [529, 501] on div at bounding box center [501, 557] width 288 height 334
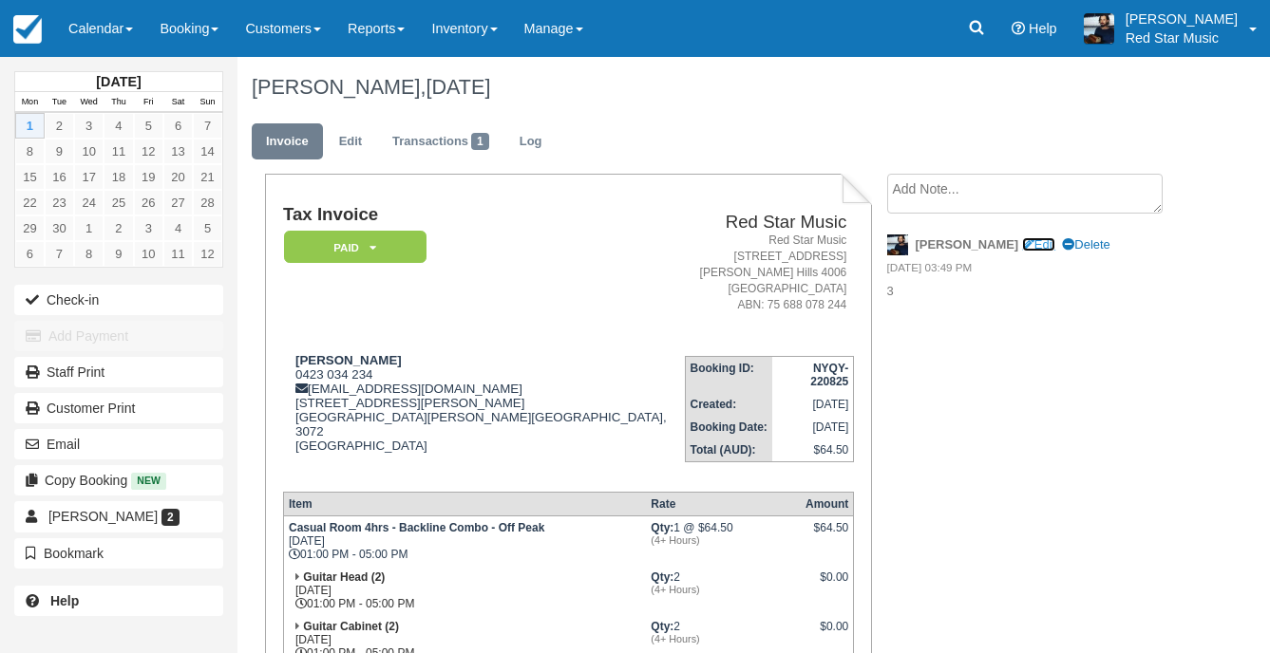
click at [1022, 241] on link "Edit" at bounding box center [1038, 244] width 33 height 14
type textarea "3"
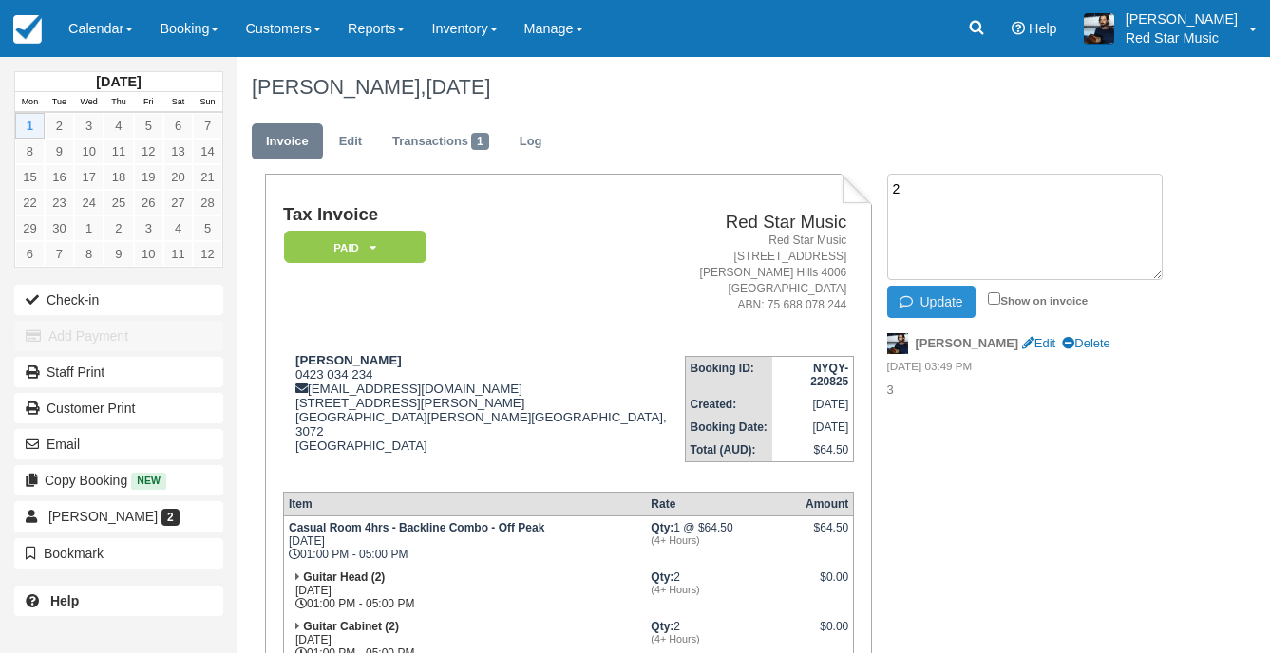
type textarea "2"
click at [893, 306] on button "Update" at bounding box center [931, 302] width 88 height 32
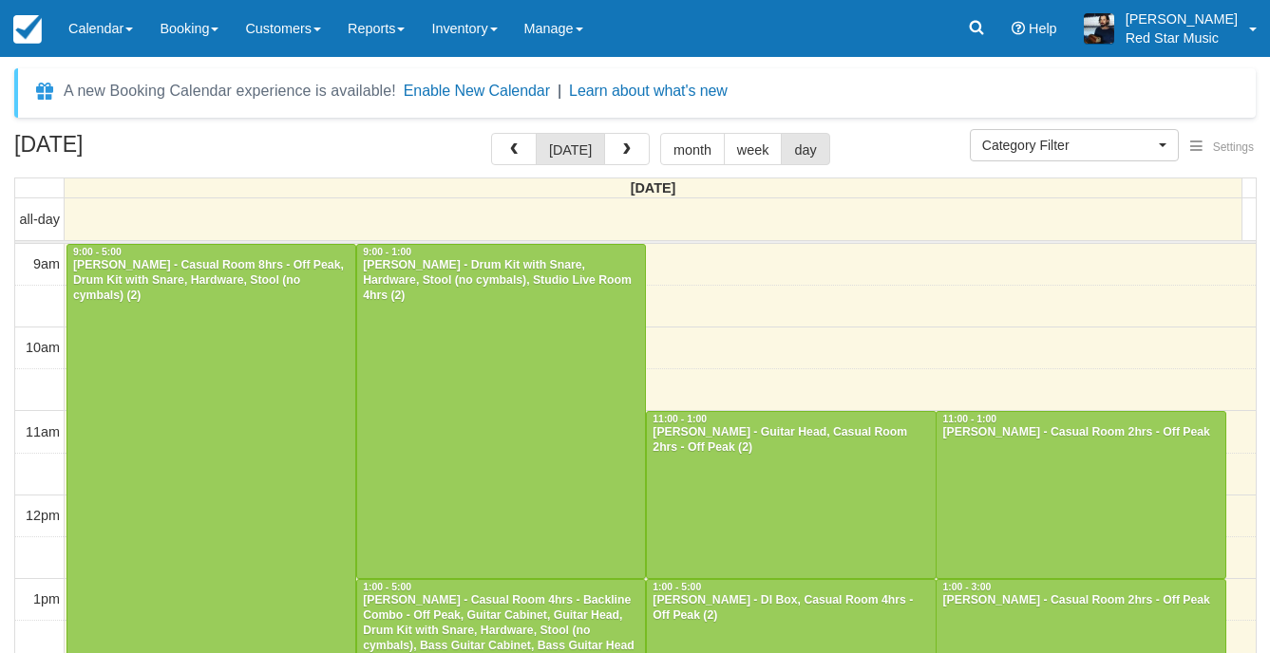
select select
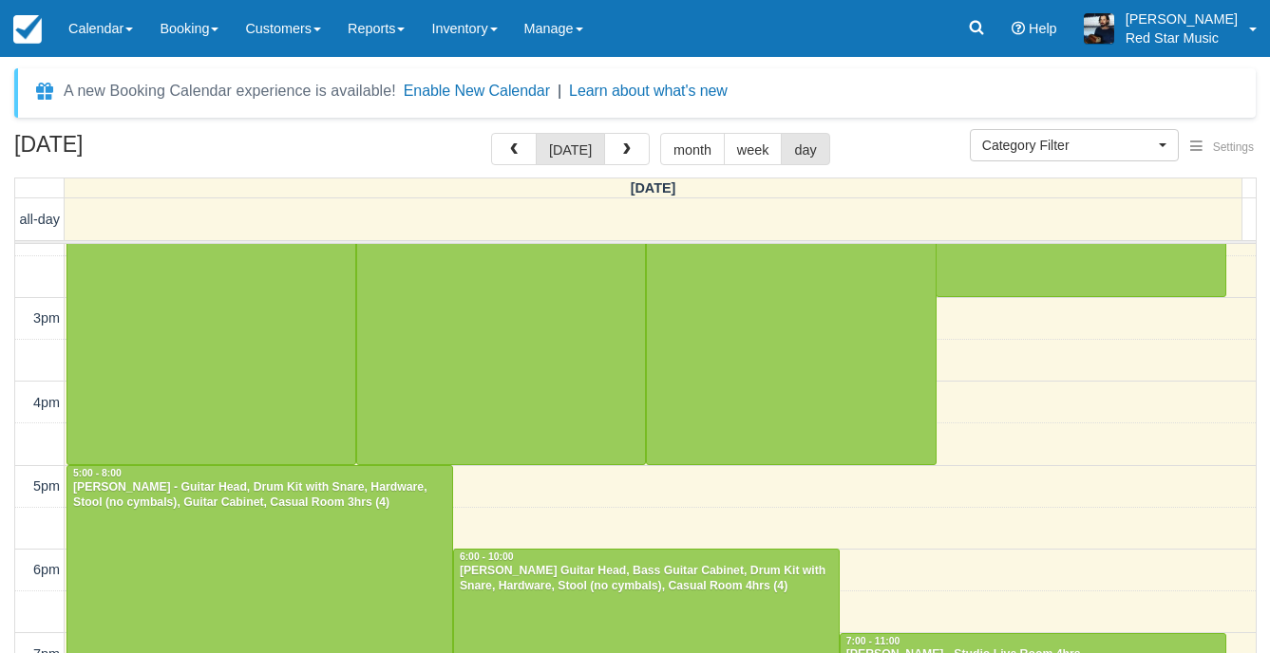
scroll to position [654, 0]
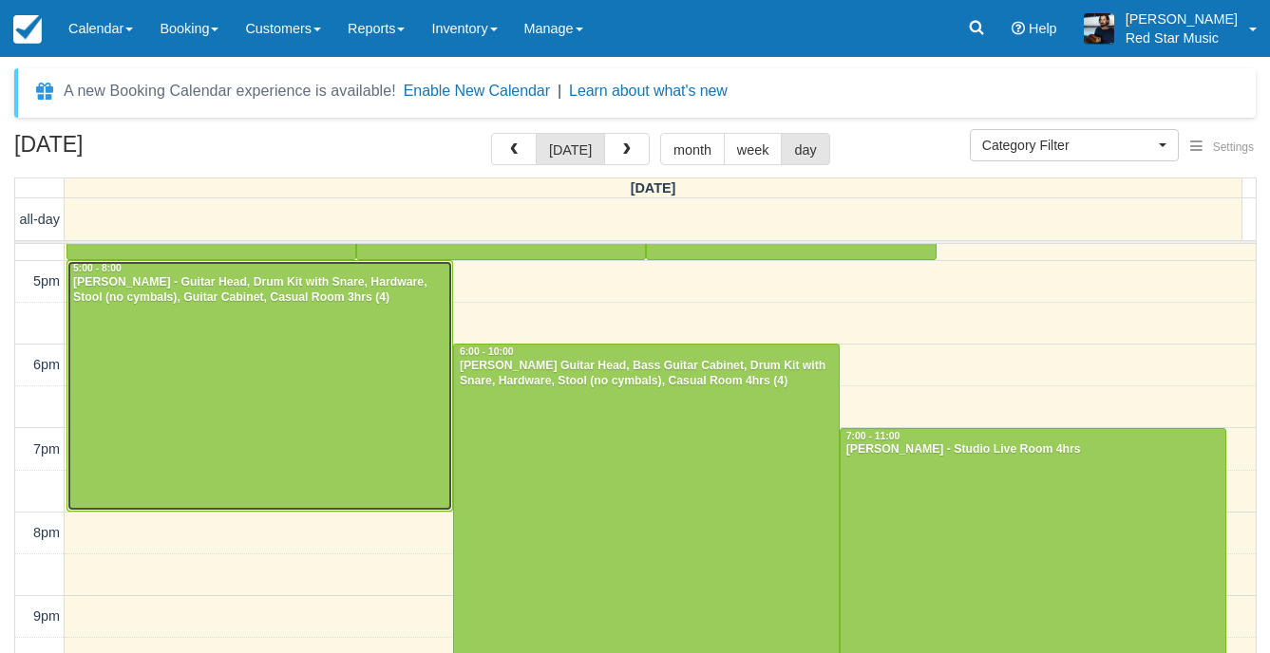
click at [294, 425] on div at bounding box center [259, 386] width 385 height 250
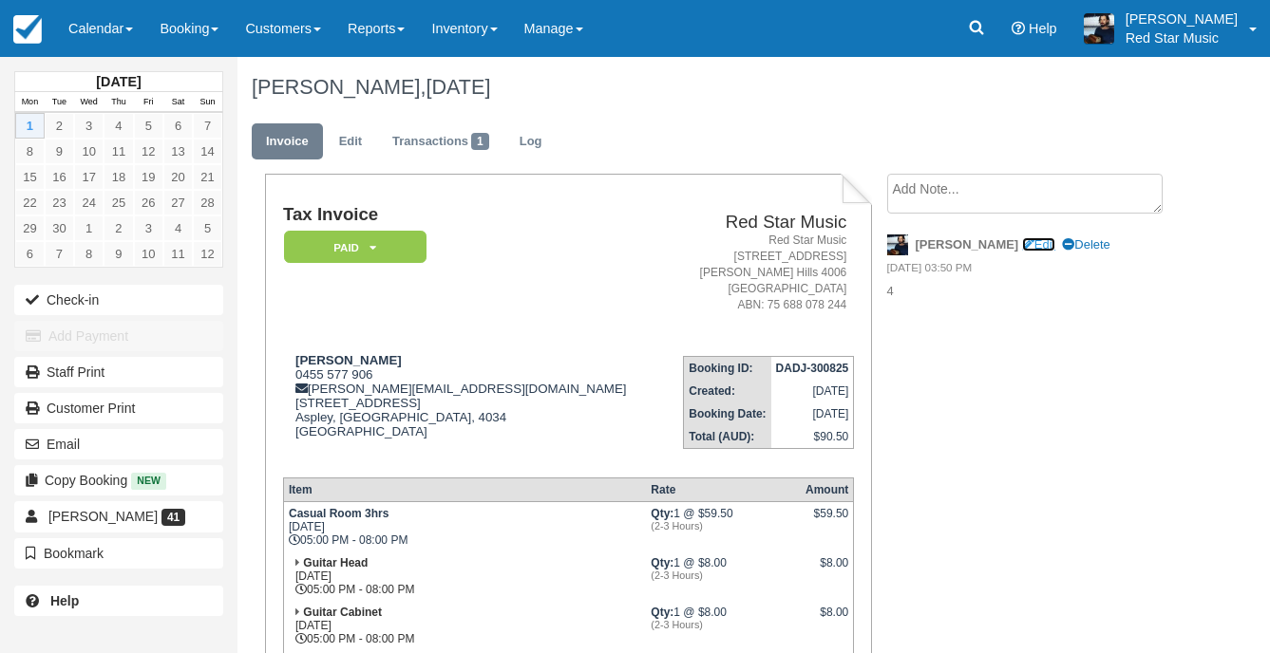
click at [1022, 244] on link "Edit" at bounding box center [1038, 244] width 33 height 14
type textarea "4"
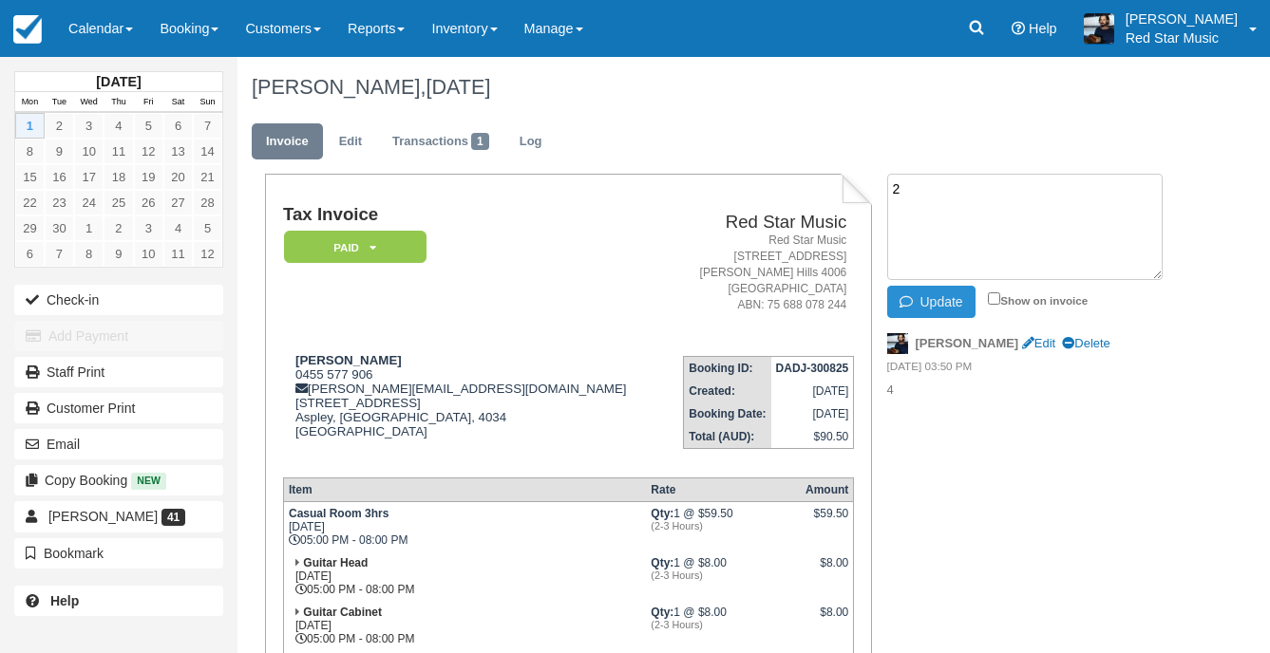
type textarea "2"
click at [962, 310] on button "Update" at bounding box center [931, 302] width 88 height 32
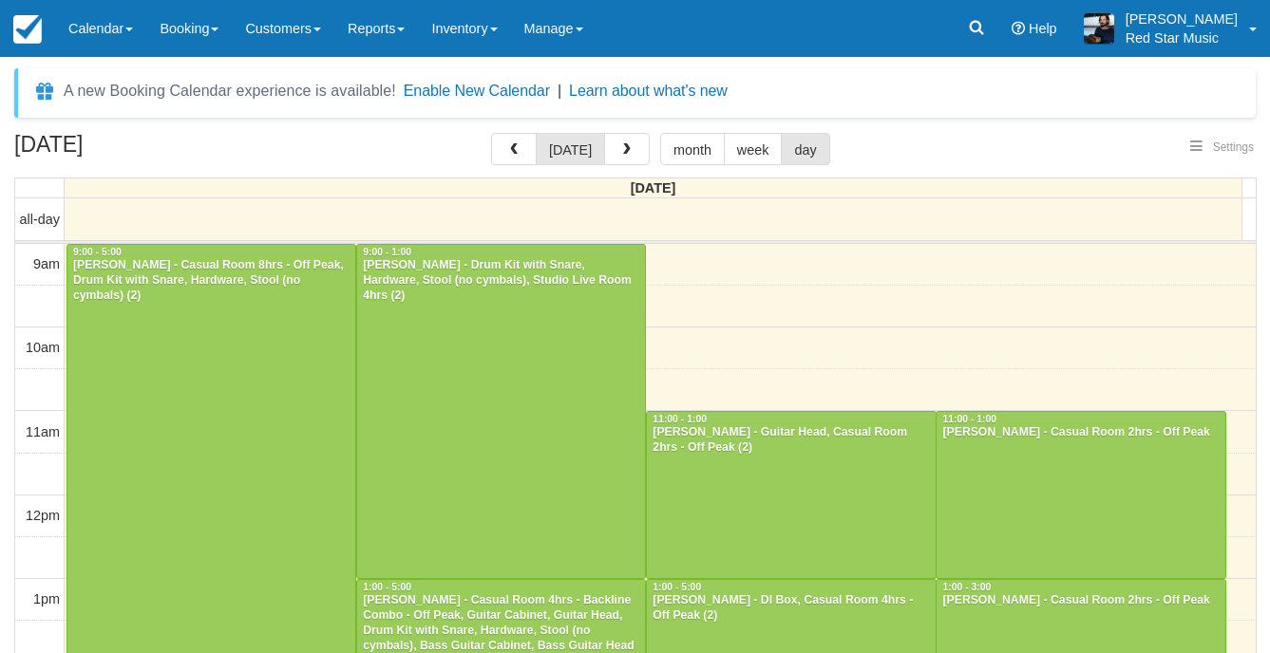
select select
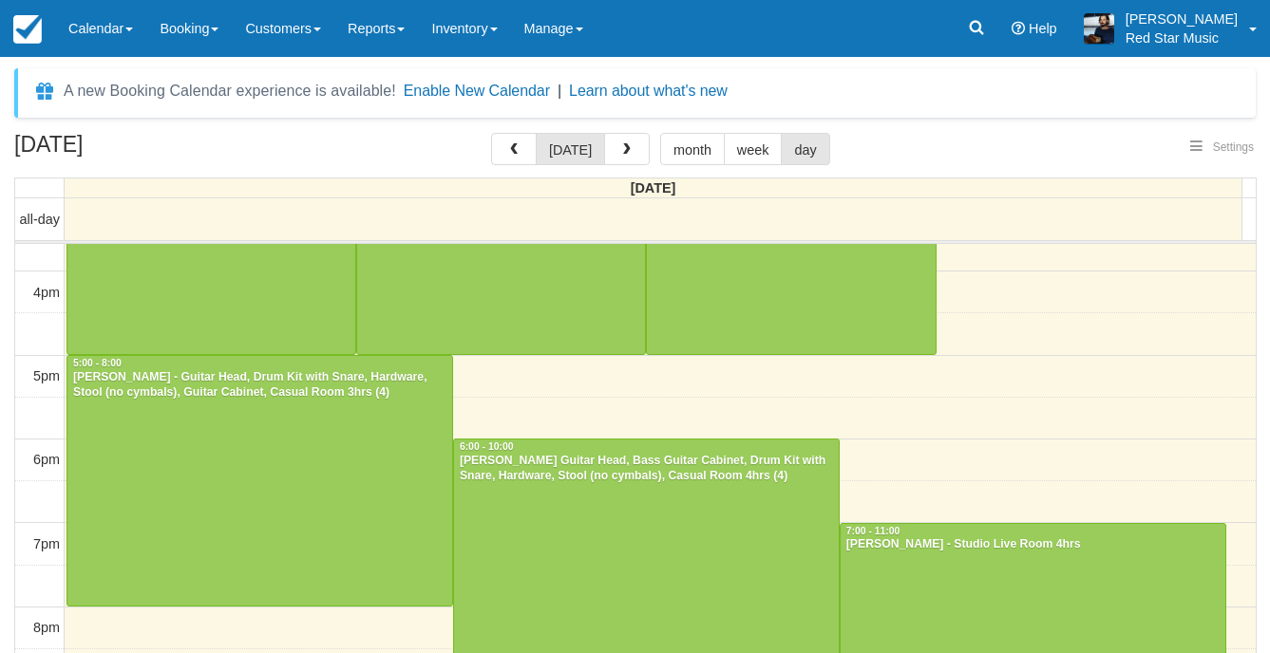
select select
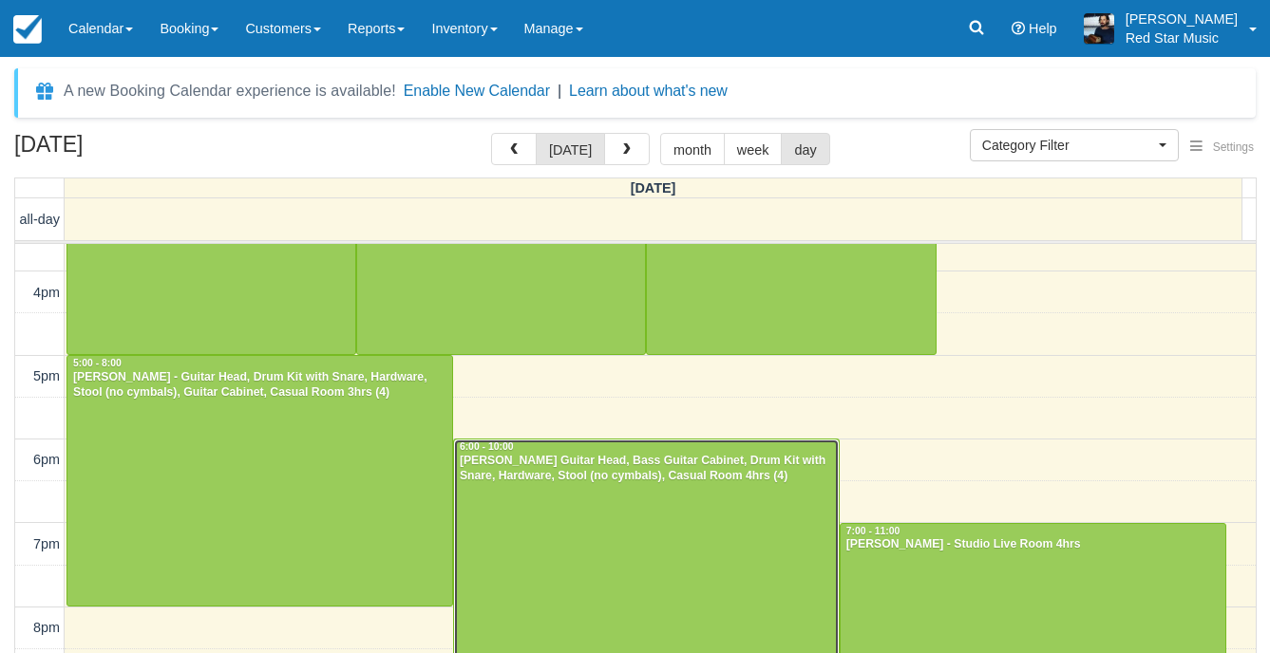
click at [760, 506] on div at bounding box center [646, 607] width 385 height 334
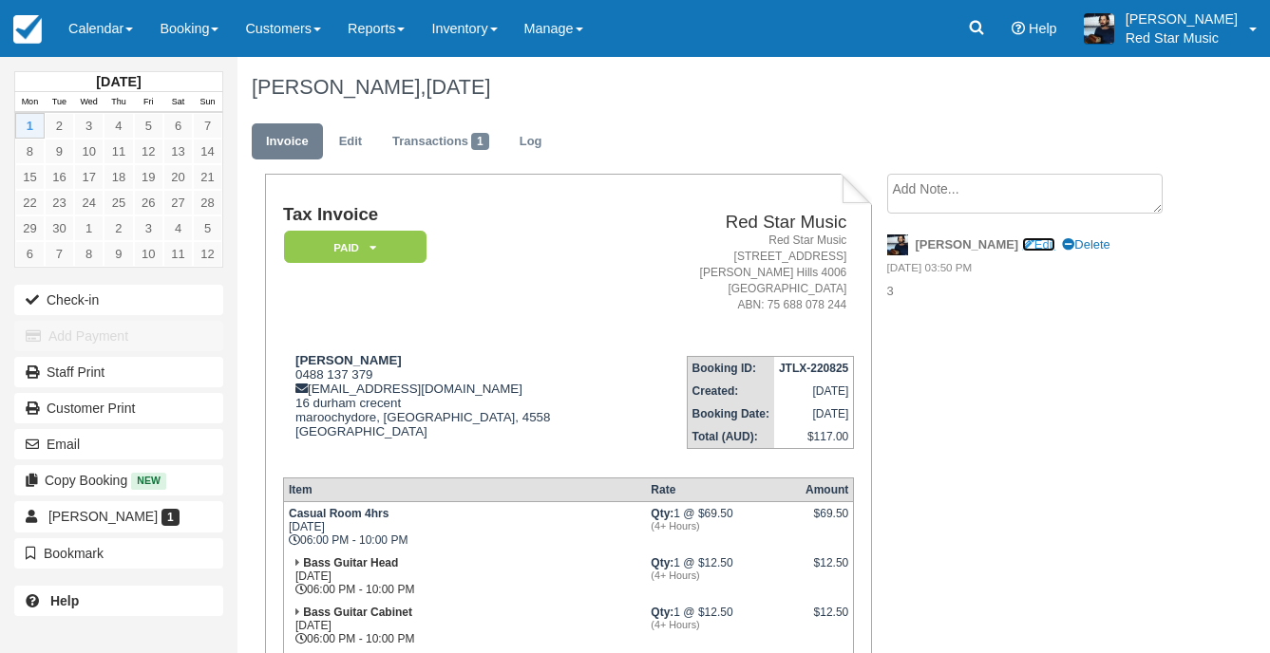
click at [1022, 239] on link "Edit" at bounding box center [1038, 244] width 33 height 14
type textarea "3"
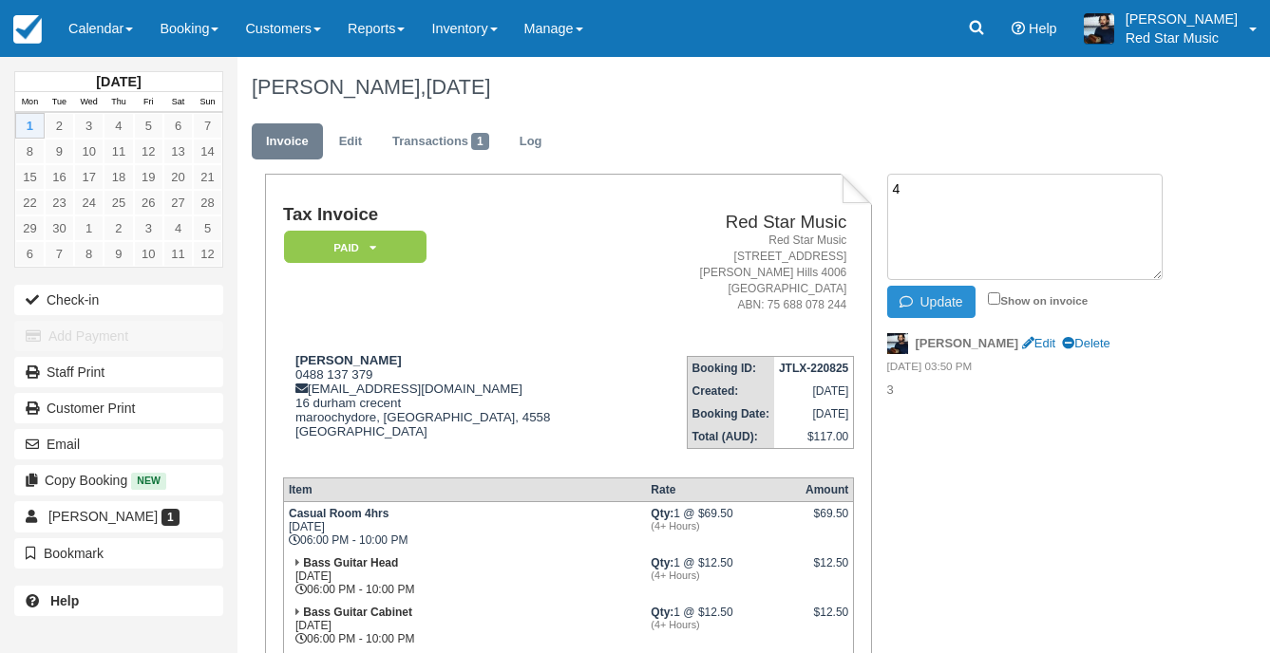
type textarea "4"
drag, startPoint x: 938, startPoint y: 298, endPoint x: 882, endPoint y: 330, distance: 64.2
click at [938, 304] on button "Update" at bounding box center [931, 302] width 88 height 32
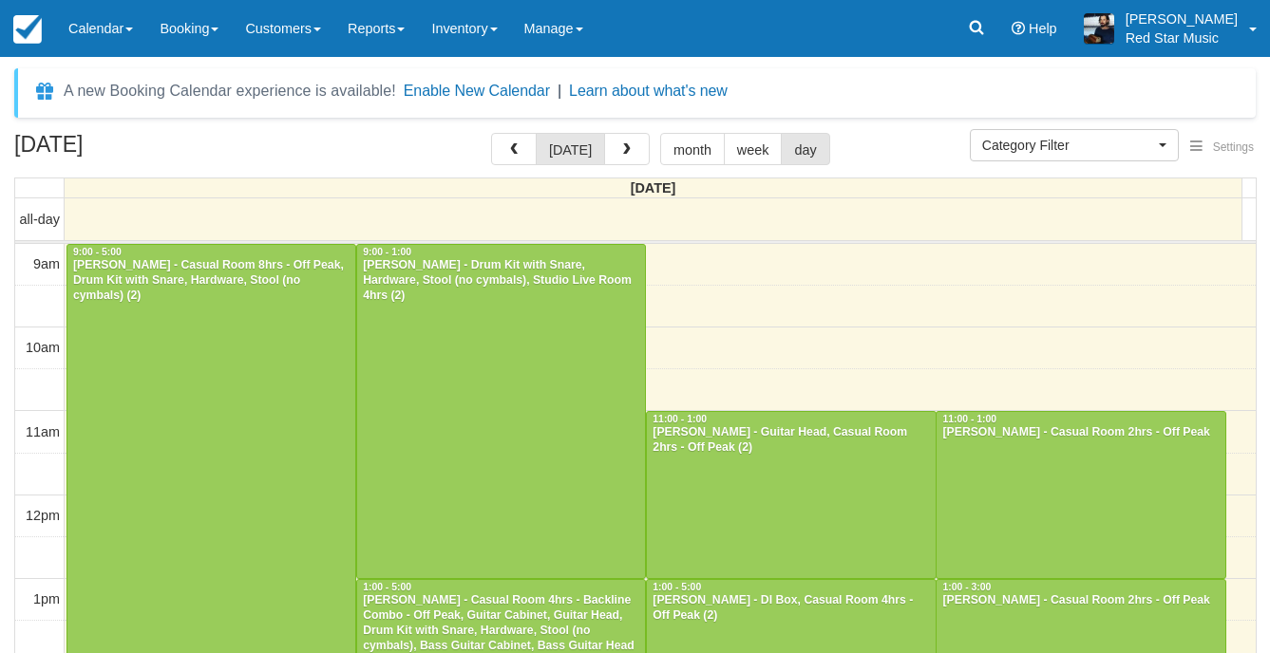
select select
click at [620, 144] on span "button" at bounding box center [626, 149] width 13 height 13
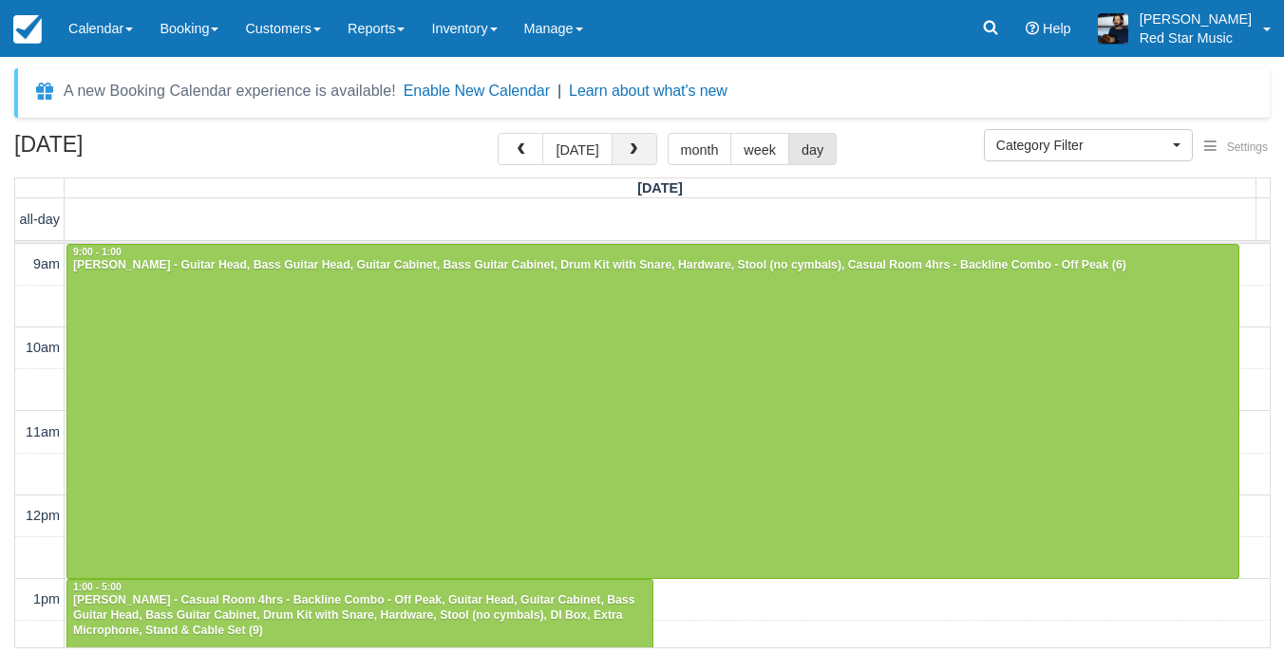
click at [638, 143] on button "button" at bounding box center [635, 149] width 46 height 32
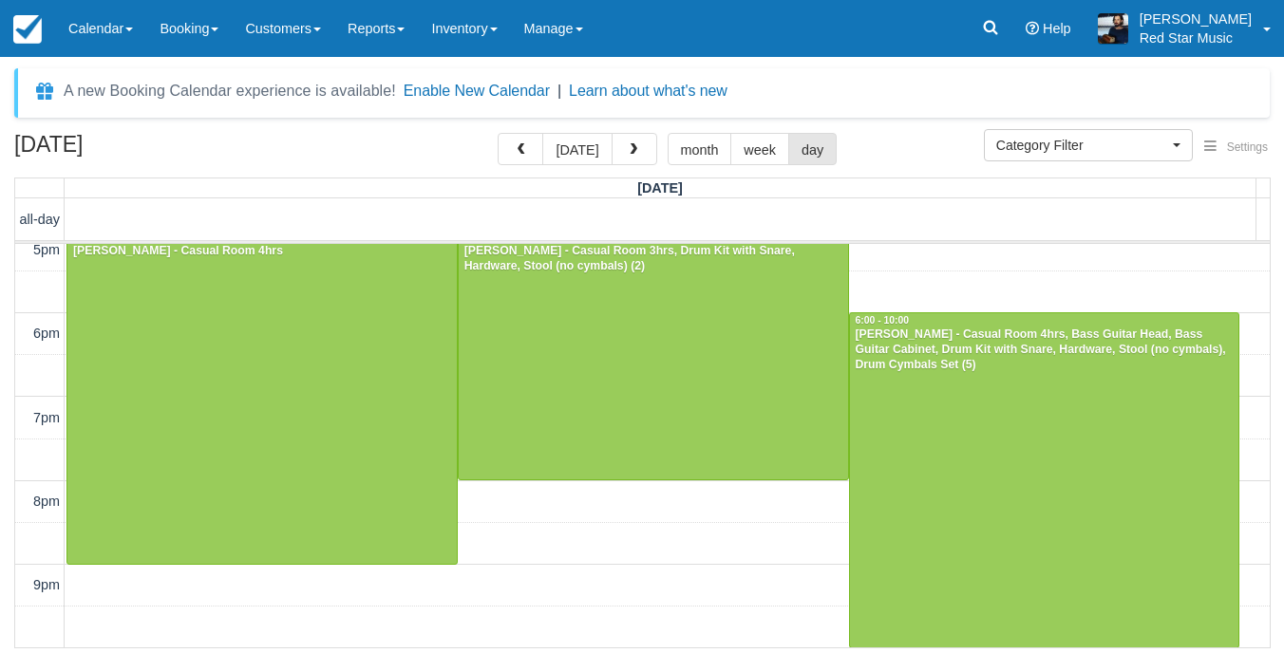
scroll to position [211, 0]
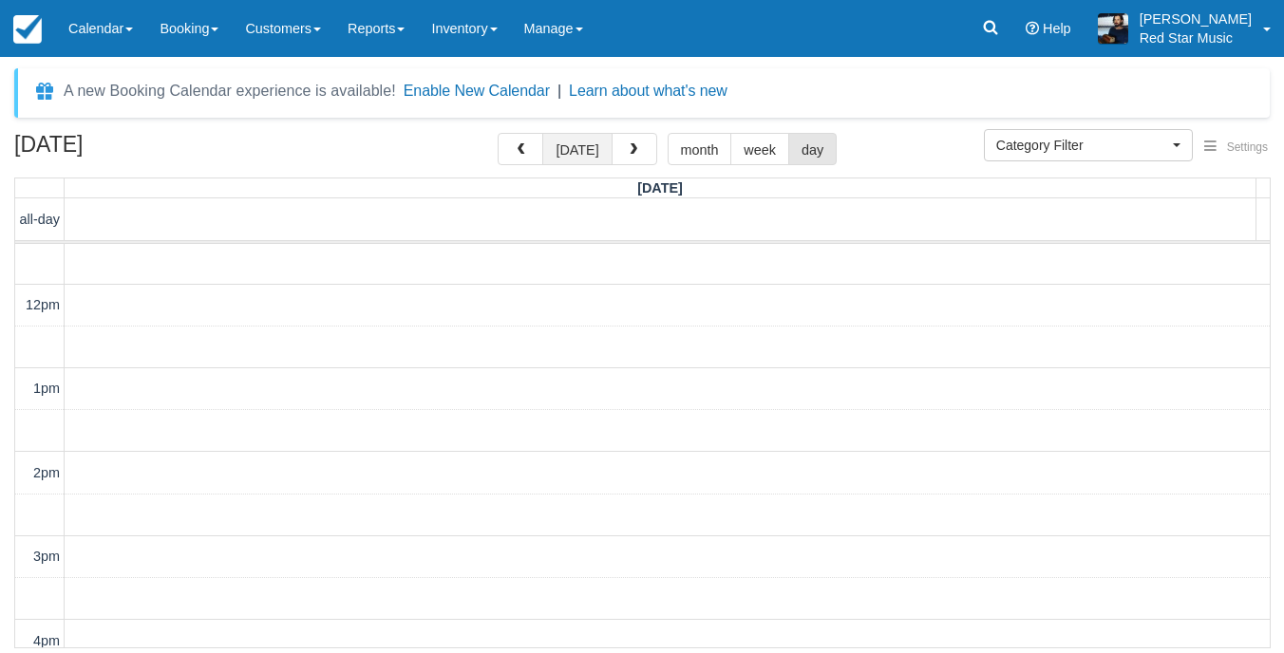
click at [572, 154] on button "[DATE]" at bounding box center [576, 149] width 69 height 32
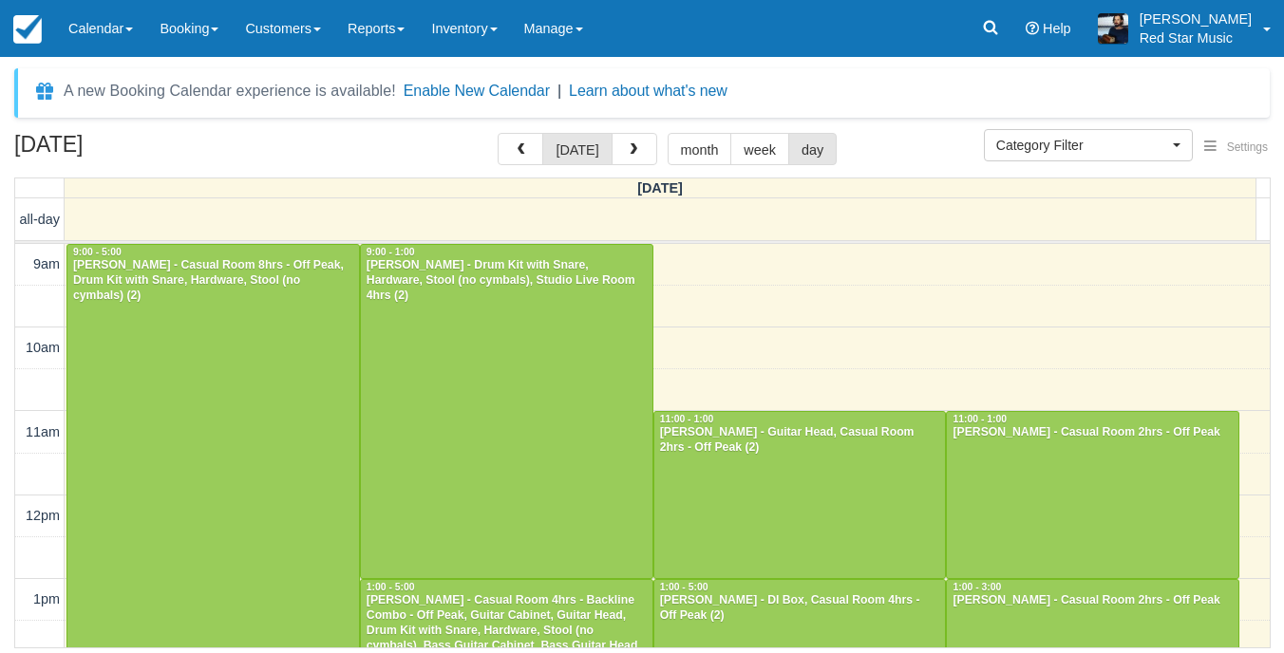
scroll to position [85, 0]
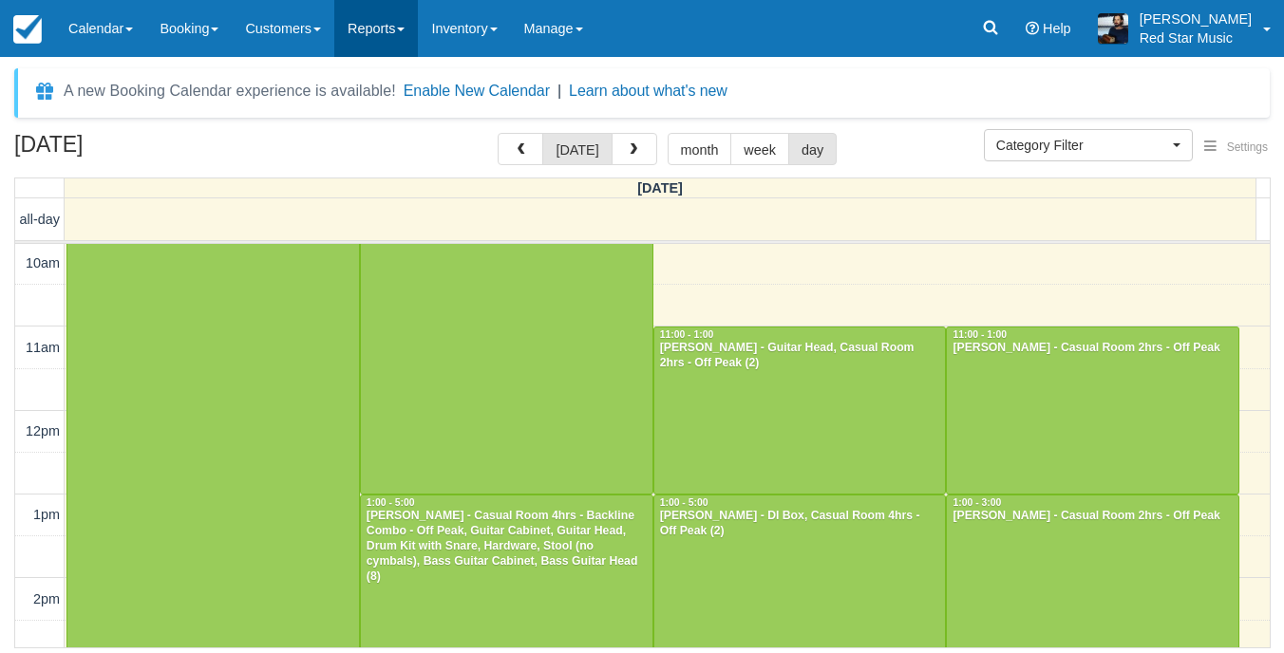
click at [371, 25] on link "Reports" at bounding box center [376, 28] width 84 height 57
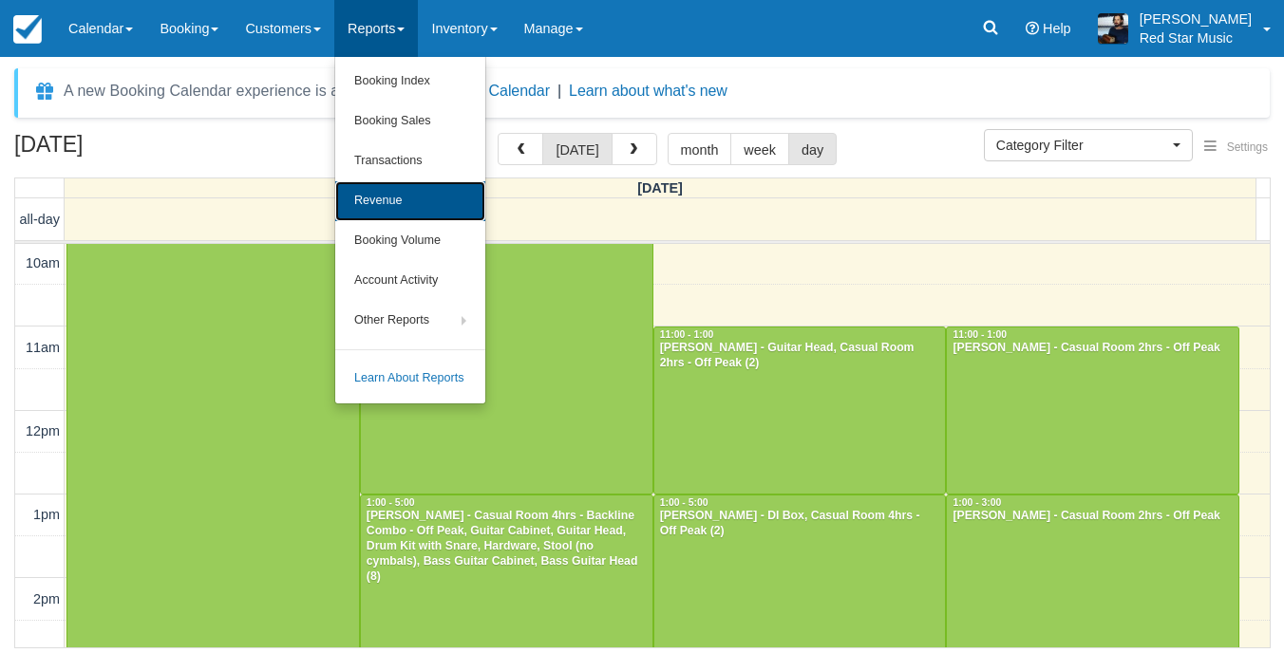
click at [425, 184] on link "Revenue" at bounding box center [410, 201] width 150 height 40
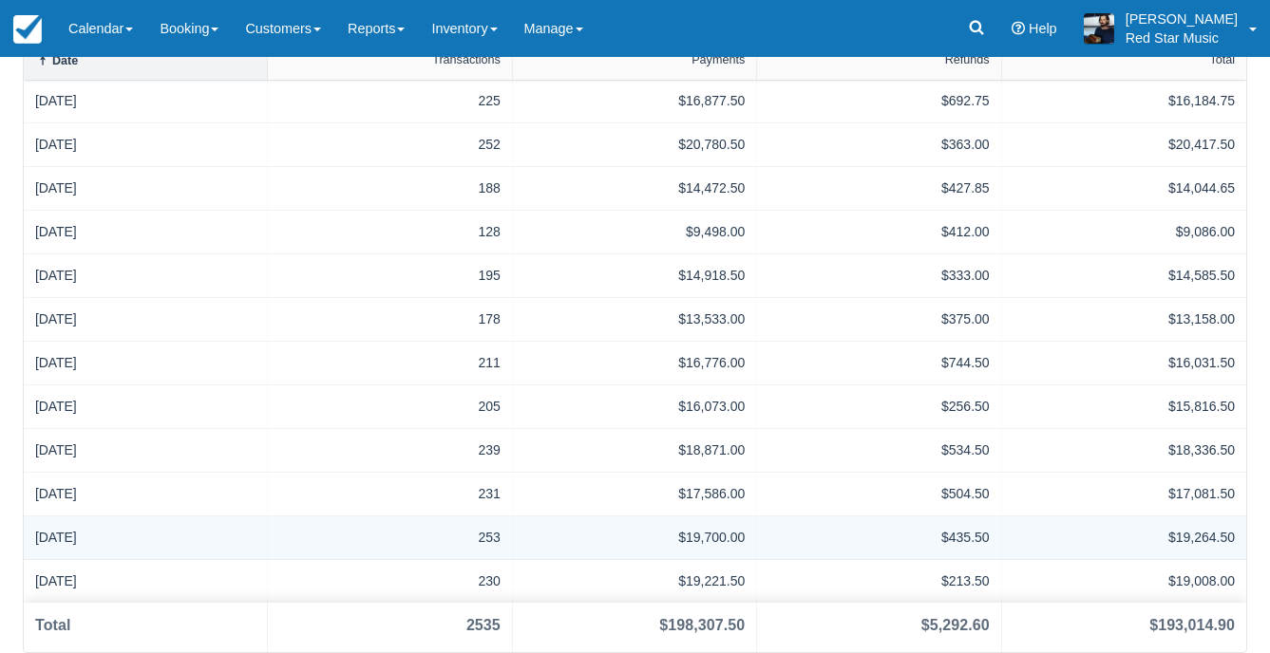
scroll to position [19, 0]
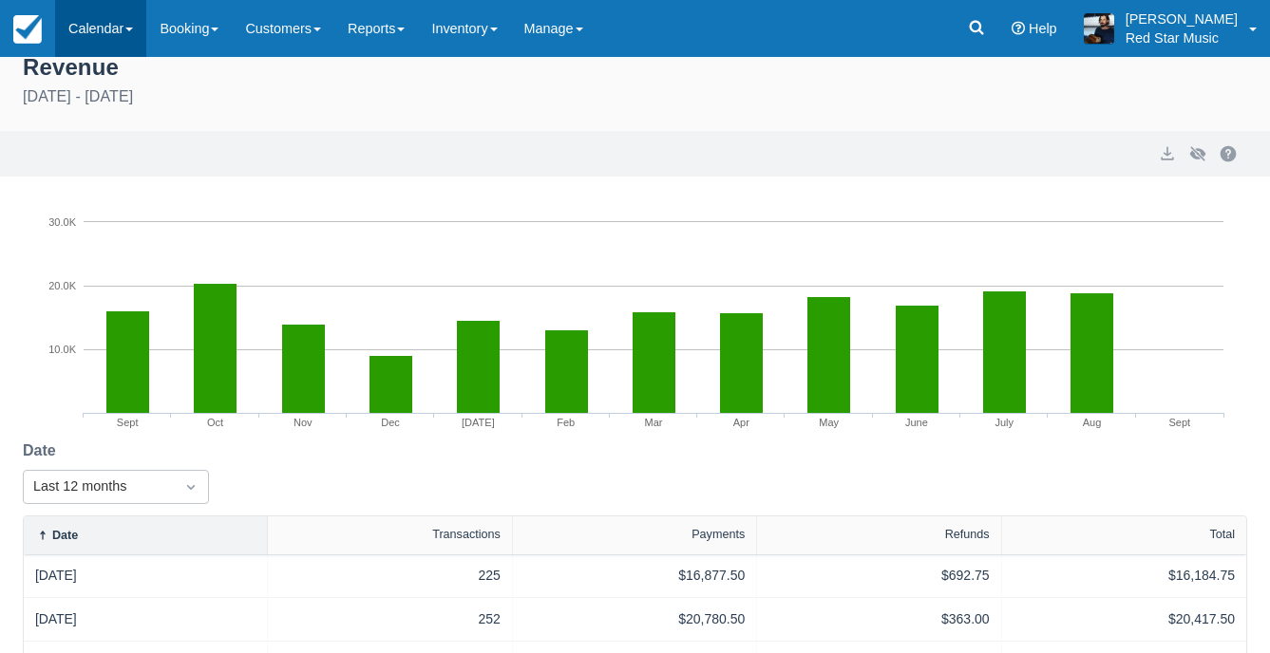
click at [131, 15] on link "Calendar" at bounding box center [100, 28] width 91 height 57
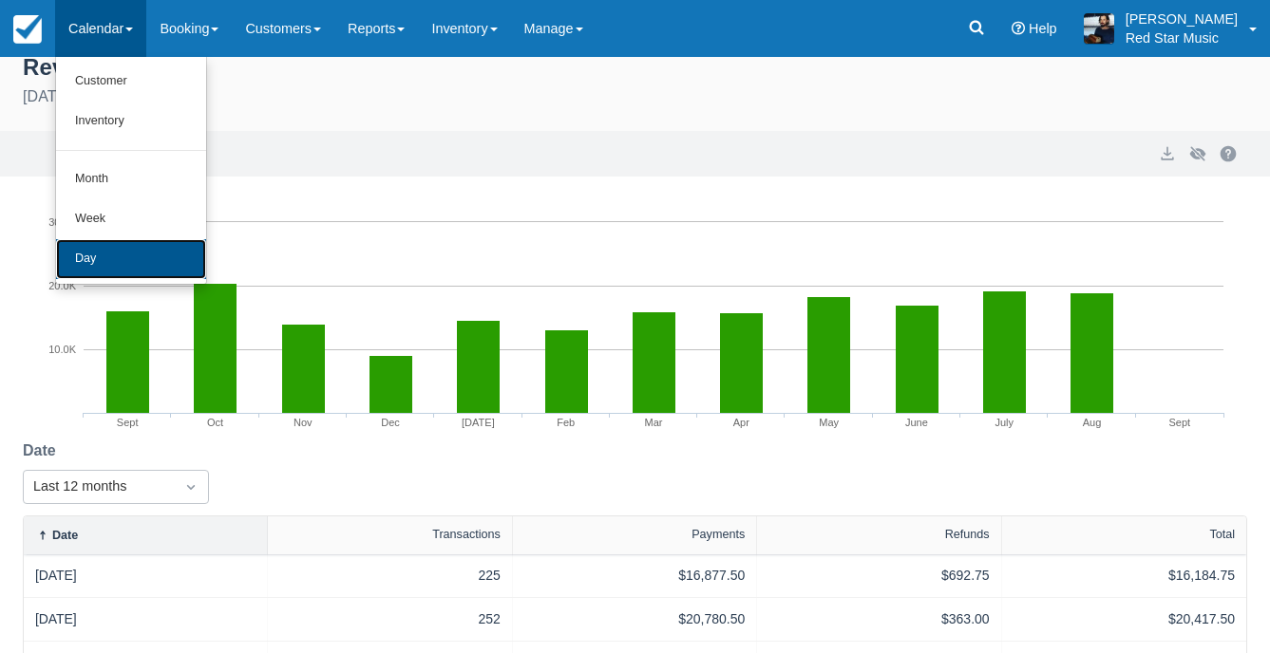
click at [142, 262] on link "Day" at bounding box center [131, 259] width 150 height 40
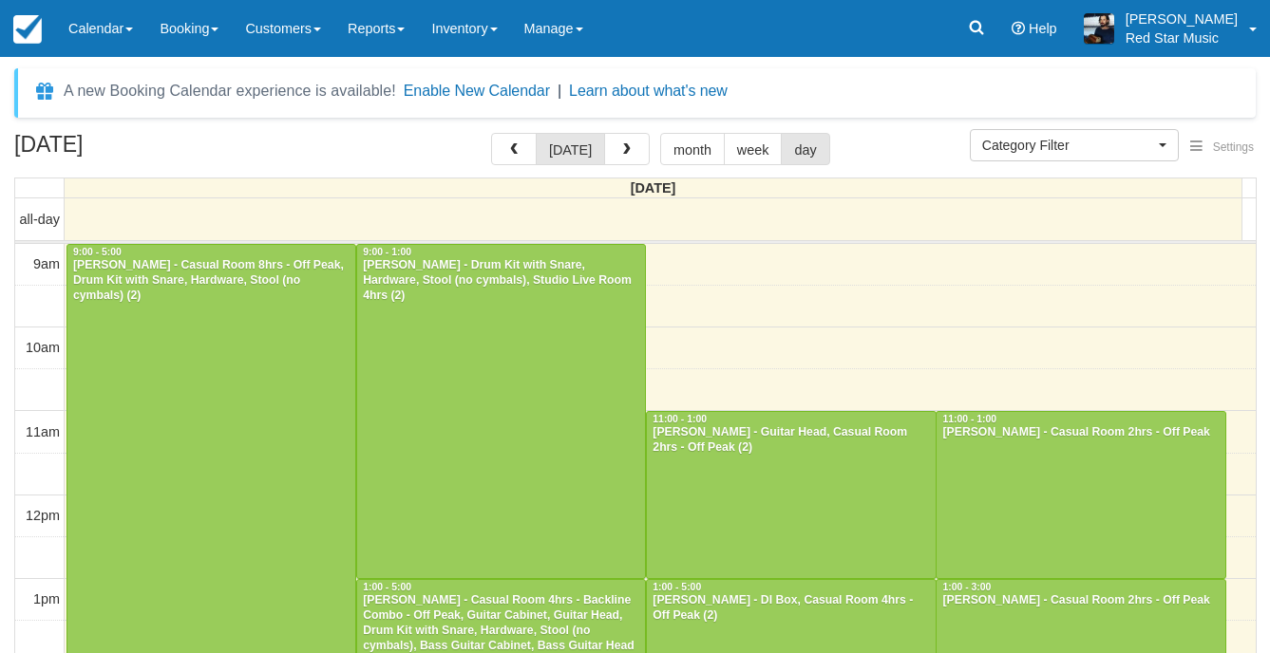
select select
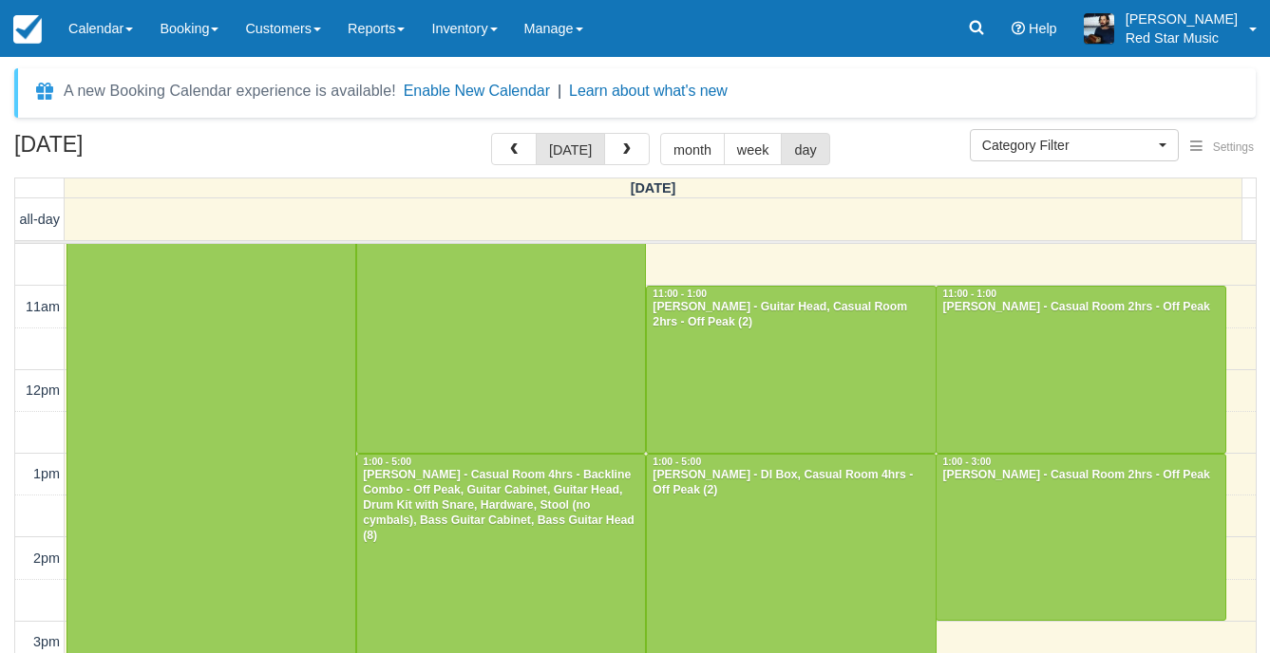
scroll to position [95, 0]
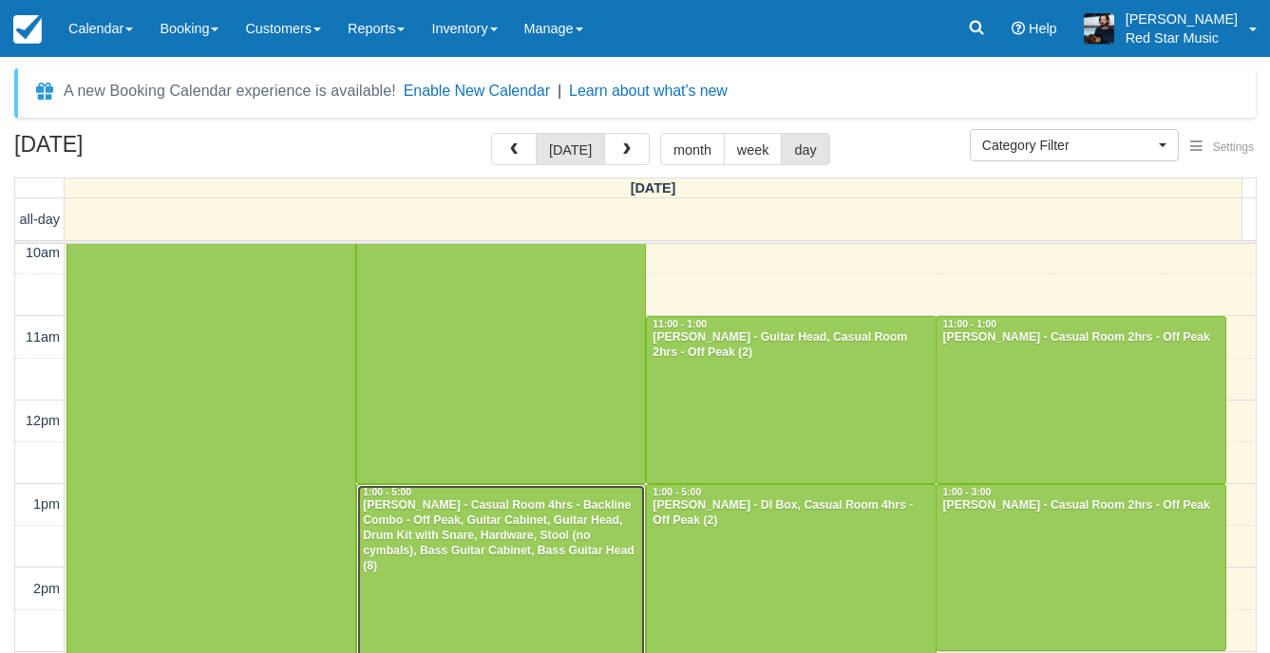
click at [562, 573] on div at bounding box center [501, 652] width 288 height 334
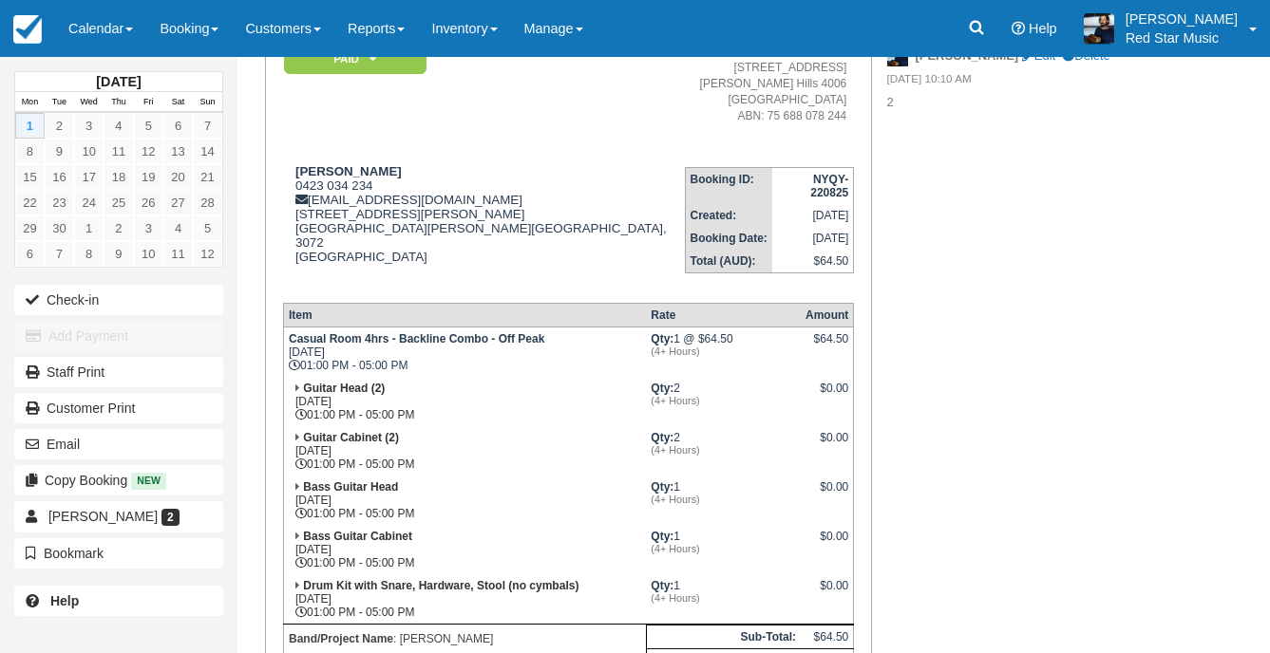
scroll to position [190, 0]
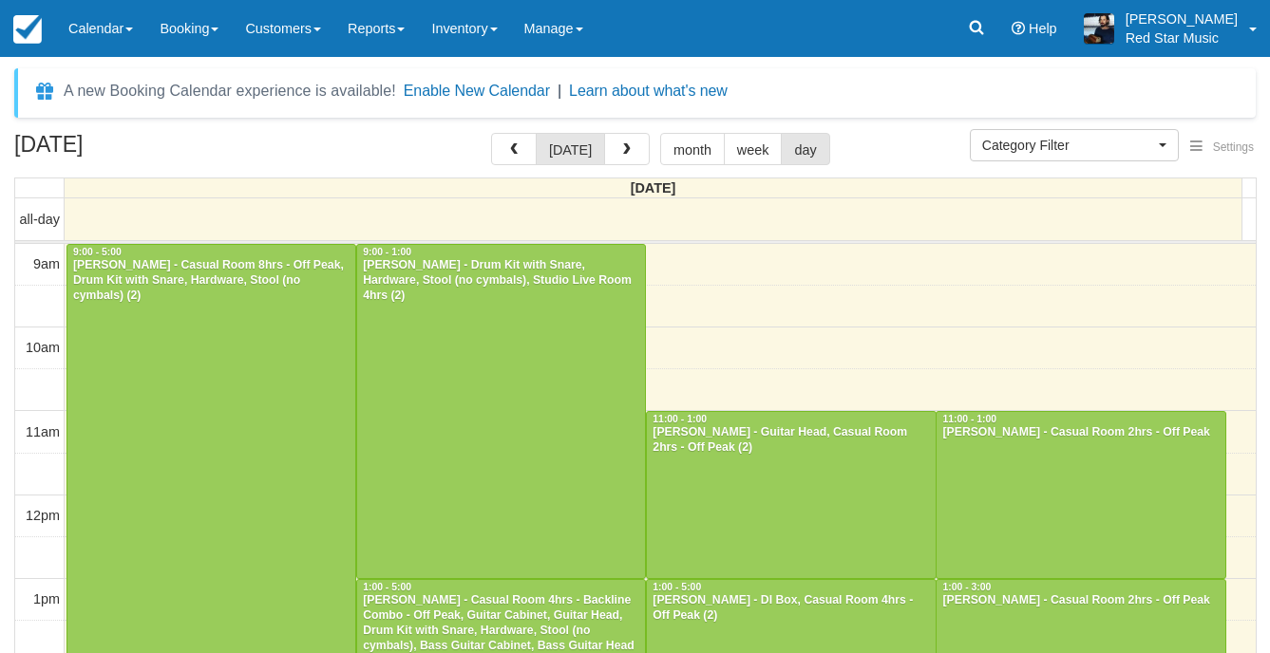
select select
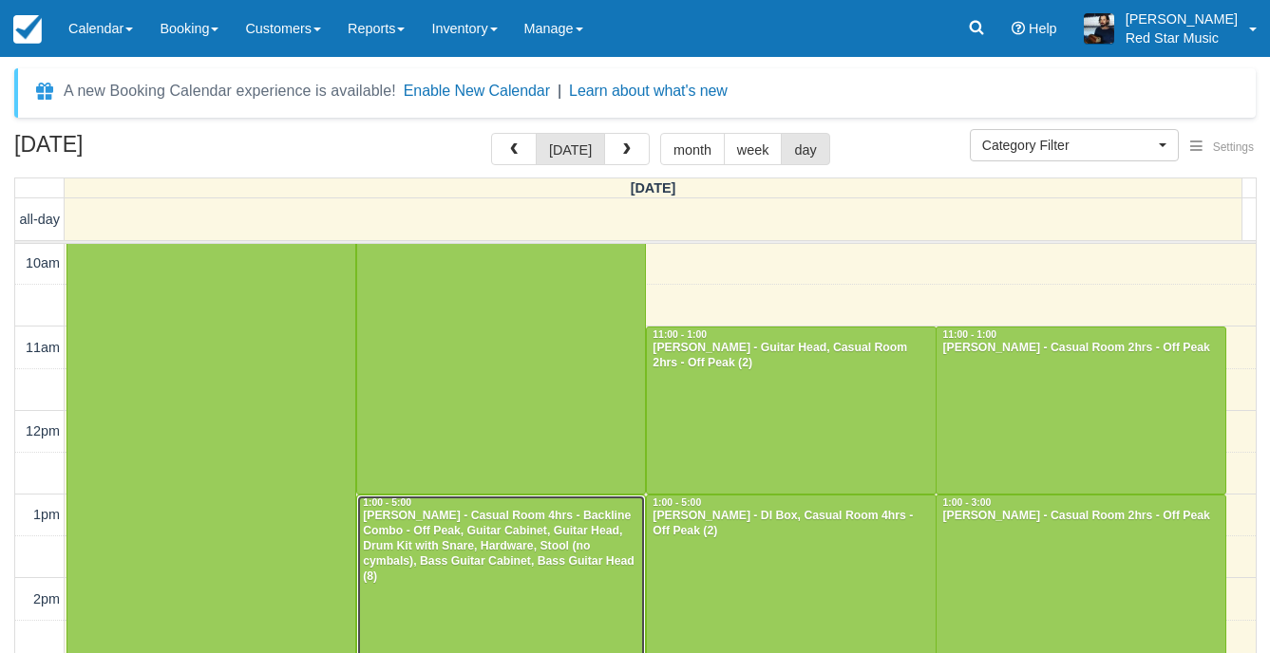
click at [549, 537] on div "[PERSON_NAME] - Casual Room 4hrs - Backline Combo - Off Peak, Guitar Cabinet, G…" at bounding box center [501, 546] width 278 height 75
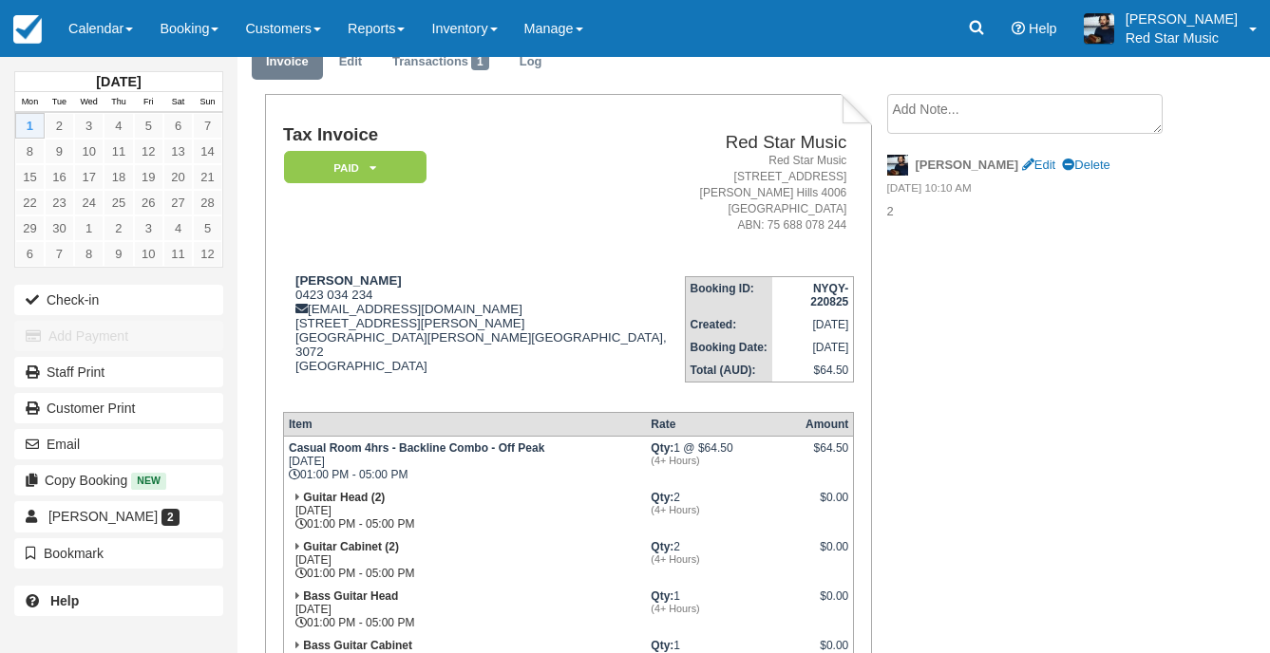
scroll to position [190, 0]
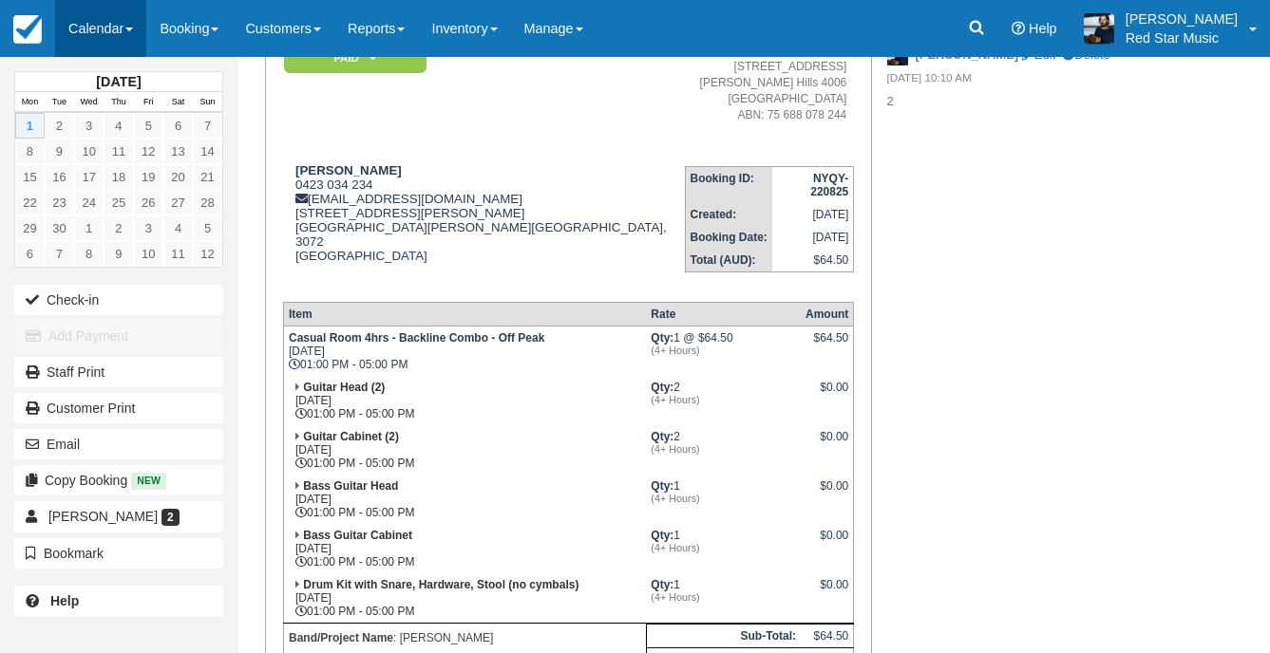
click at [64, 22] on link "Calendar" at bounding box center [100, 28] width 91 height 57
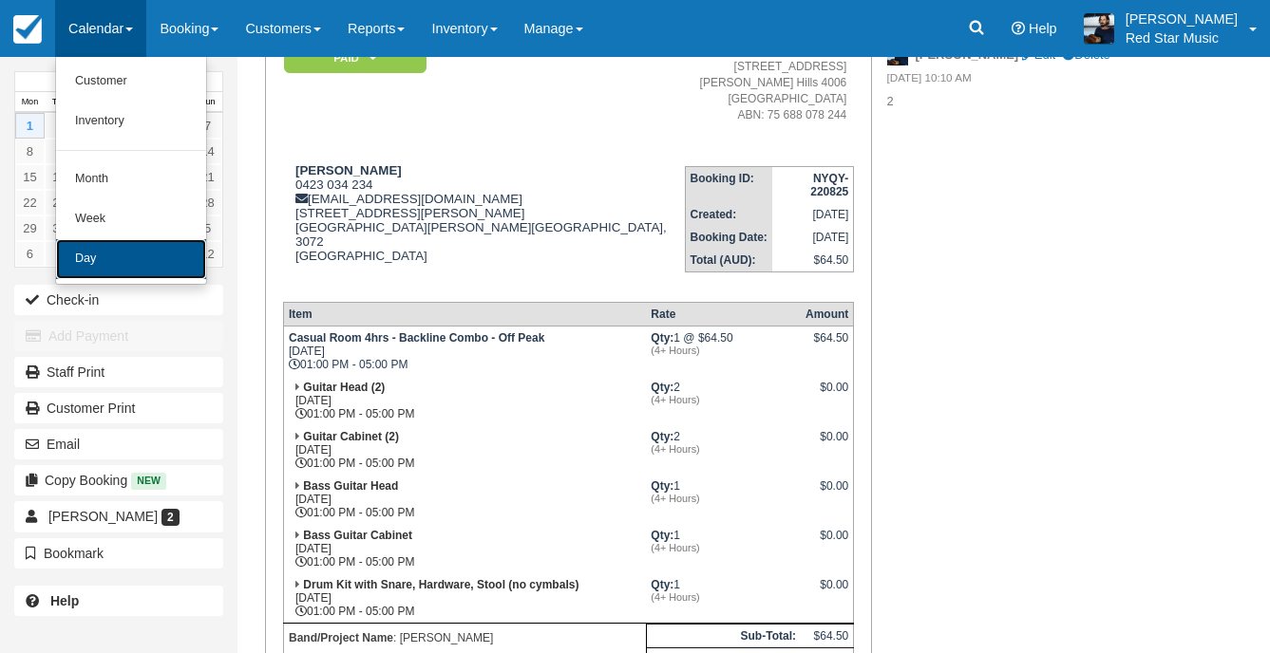
click at [118, 256] on link "Day" at bounding box center [131, 259] width 150 height 40
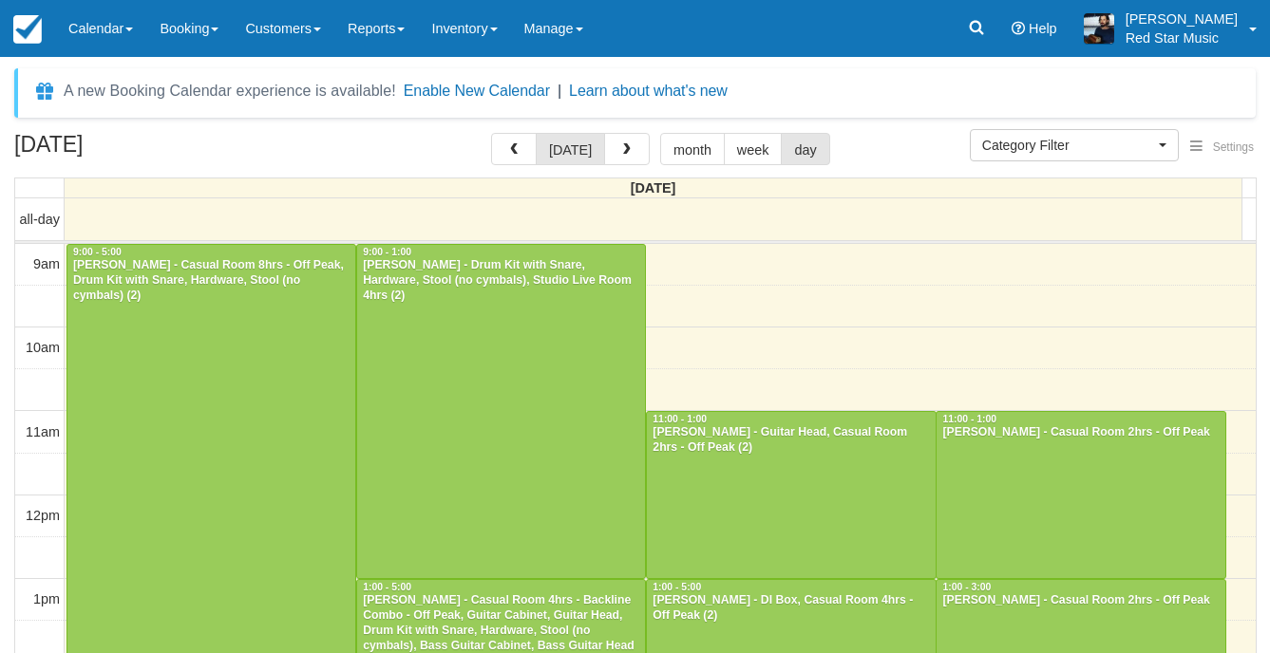
select select
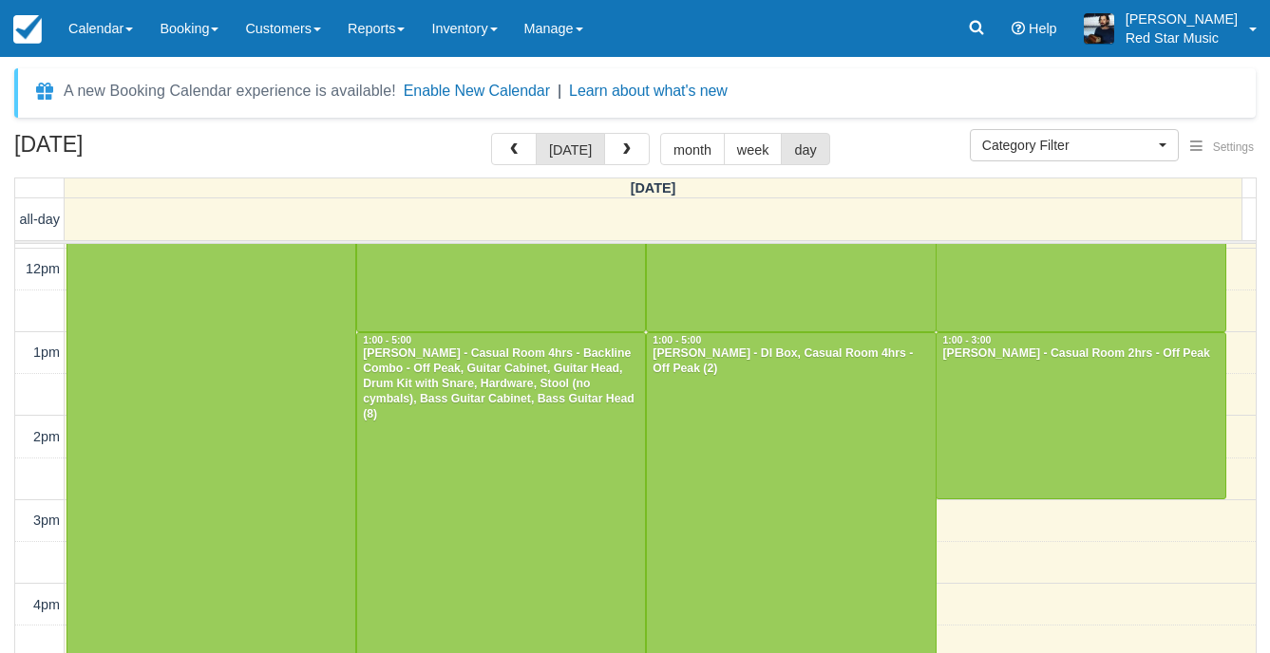
scroll to position [274, 0]
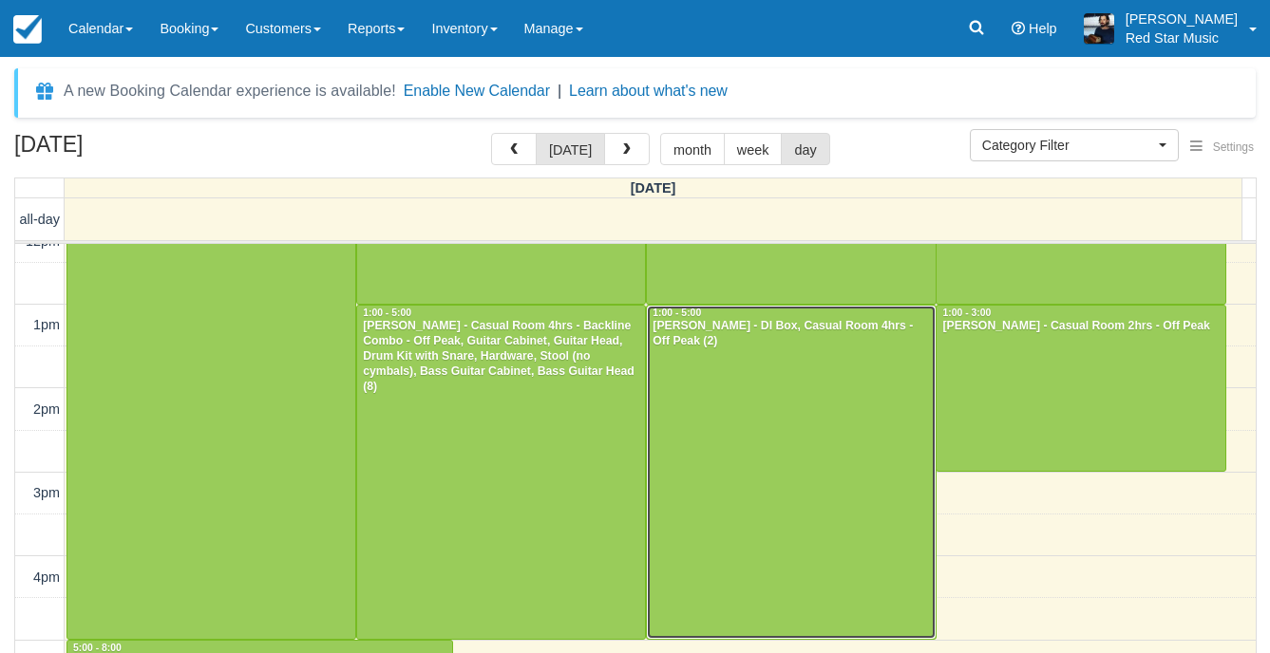
click at [834, 415] on div at bounding box center [791, 473] width 288 height 334
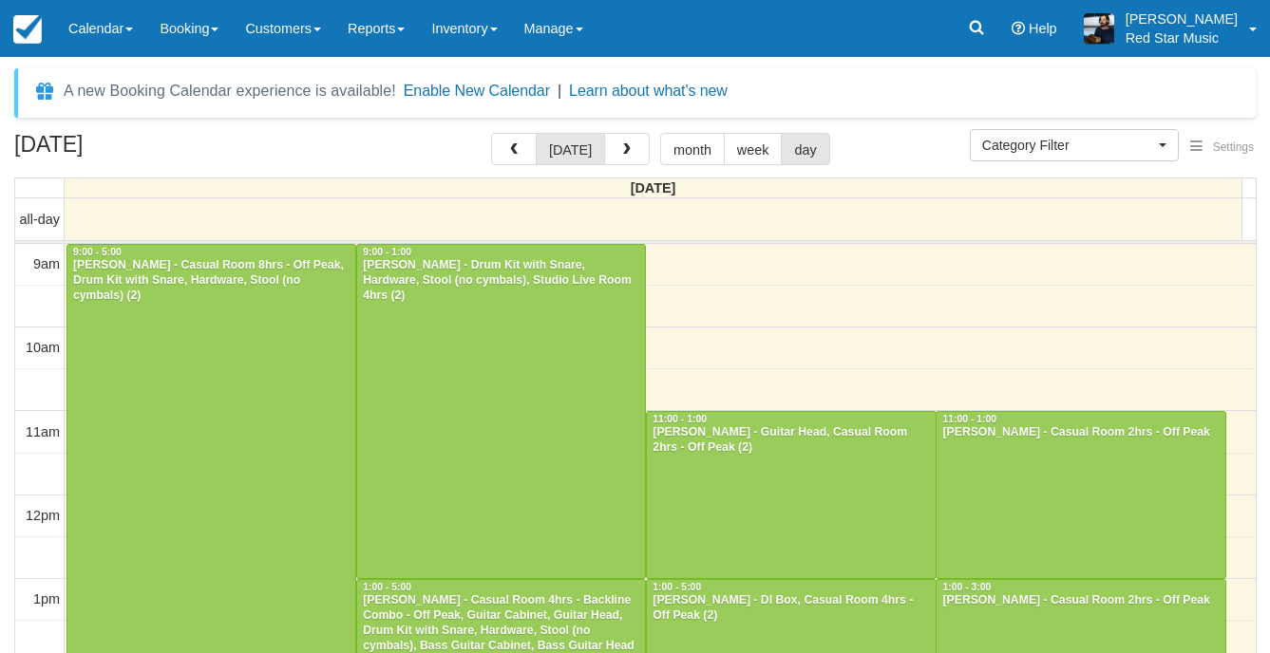
select select
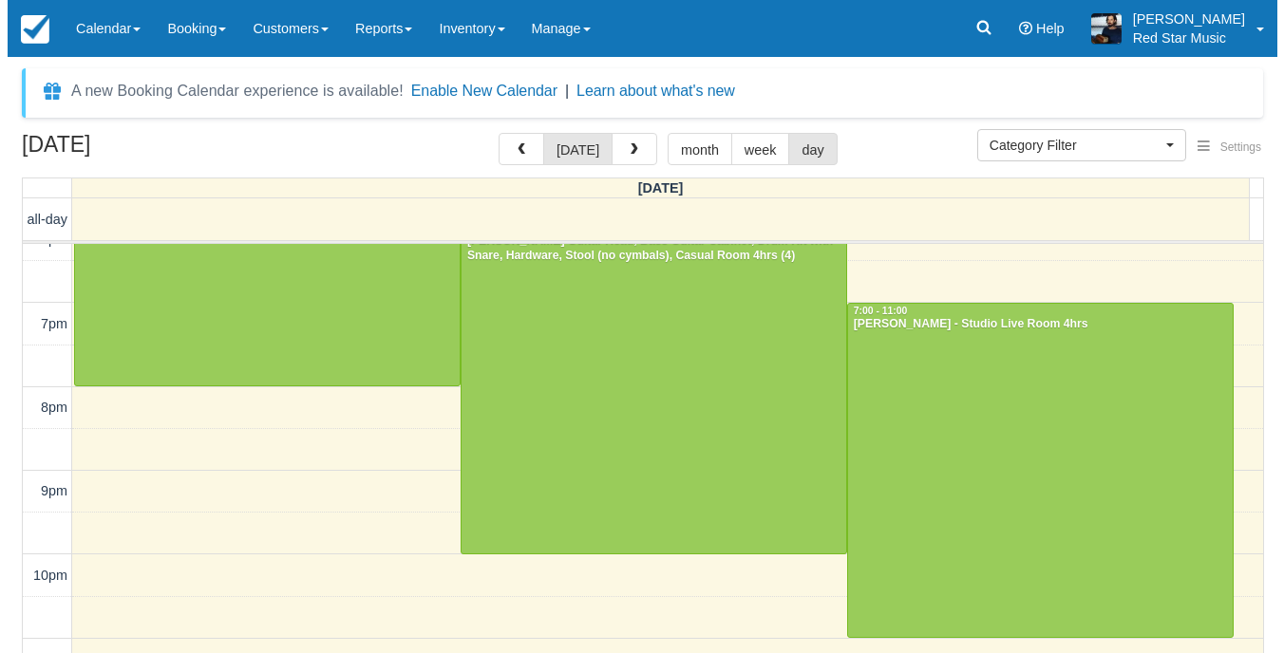
scroll to position [793, 0]
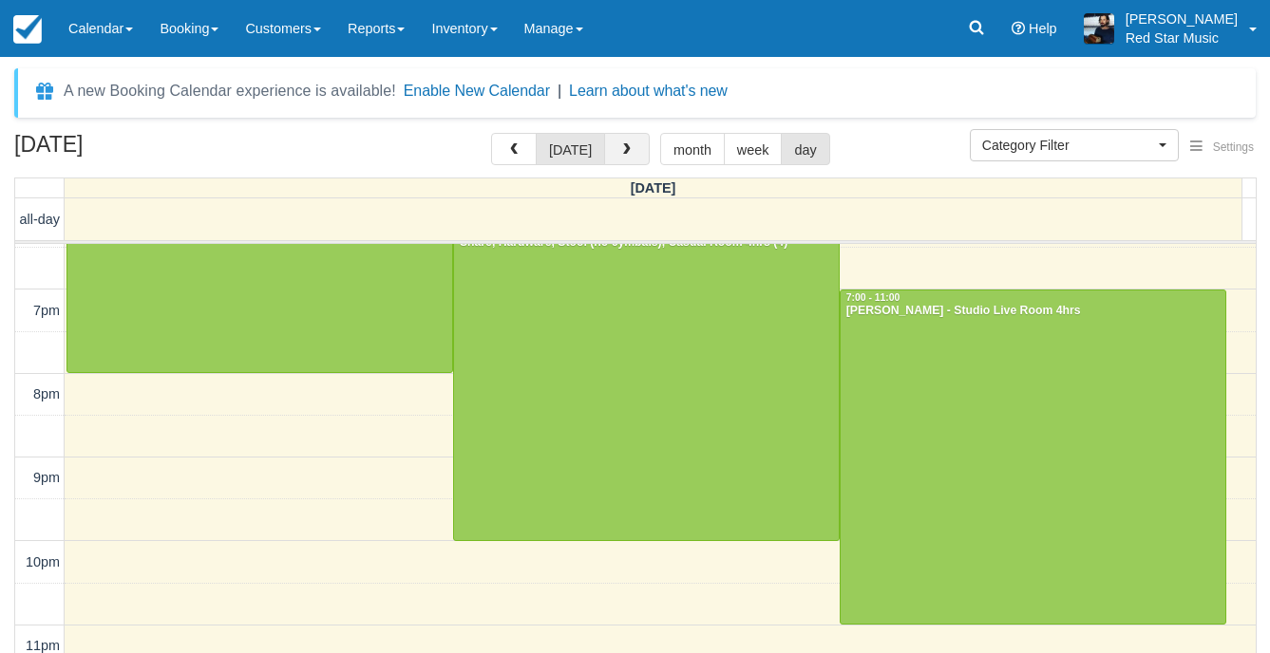
click at [620, 153] on span "button" at bounding box center [626, 149] width 13 height 13
